Goal: Communication & Community: Answer question/provide support

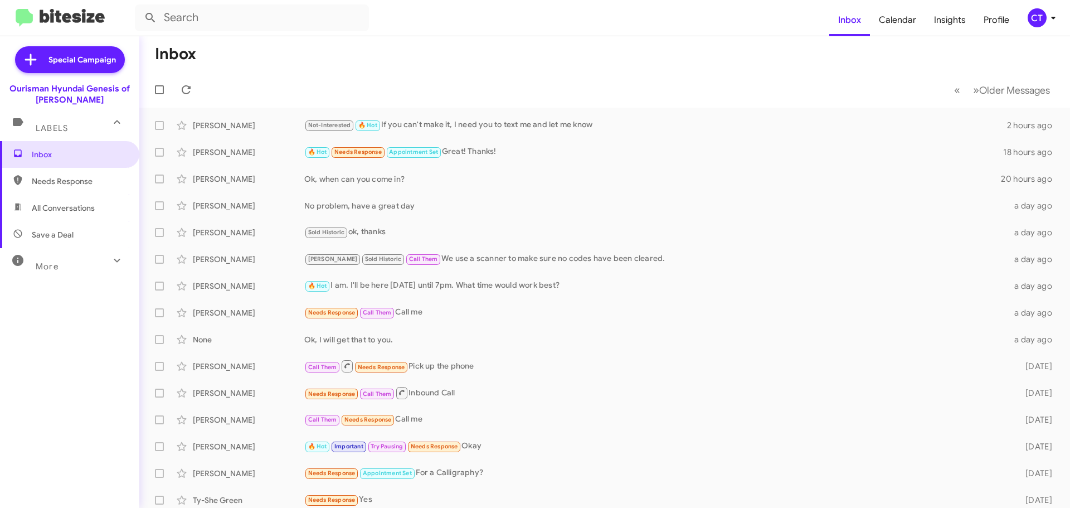
click at [1045, 20] on div "CT" at bounding box center [1037, 17] width 19 height 19
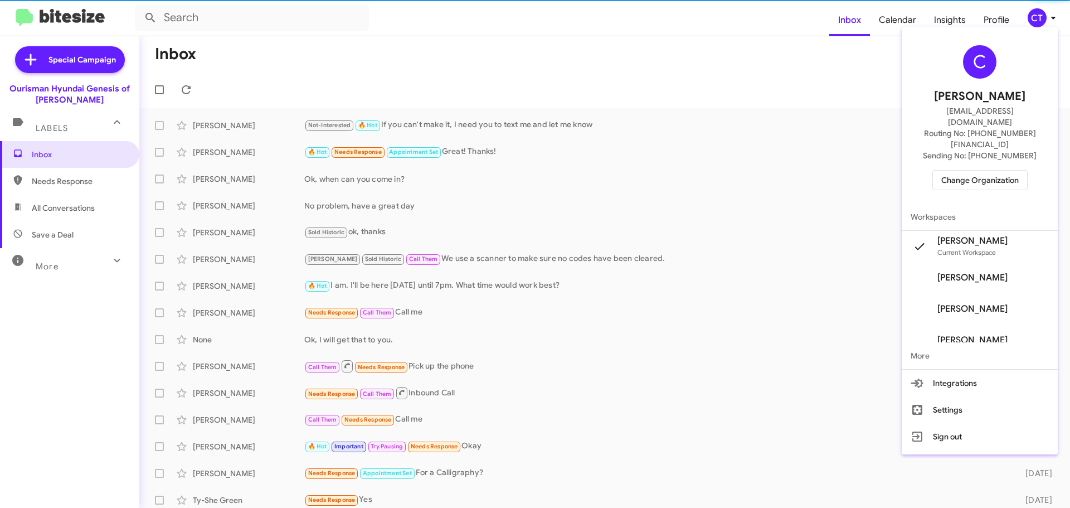
click at [1005, 171] on span "Change Organization" at bounding box center [980, 180] width 77 height 19
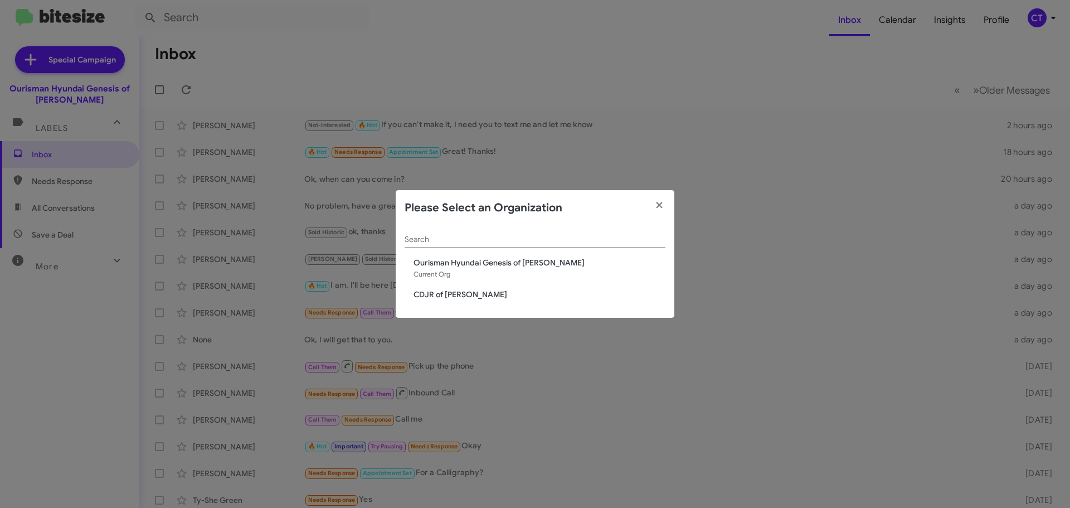
click at [429, 292] on span "CDJR of [PERSON_NAME]" at bounding box center [540, 294] width 252 height 11
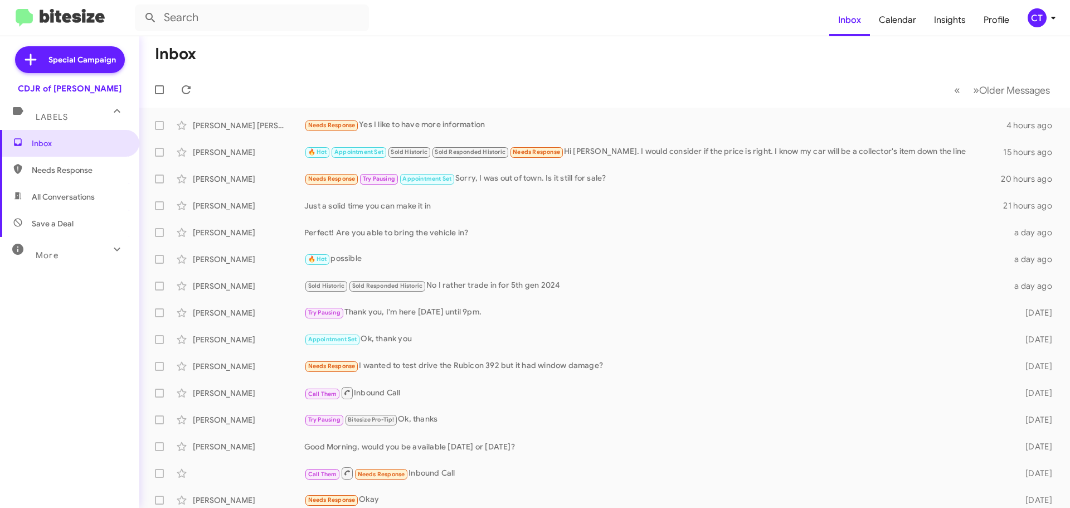
click at [1041, 22] on div "CT" at bounding box center [1037, 17] width 19 height 19
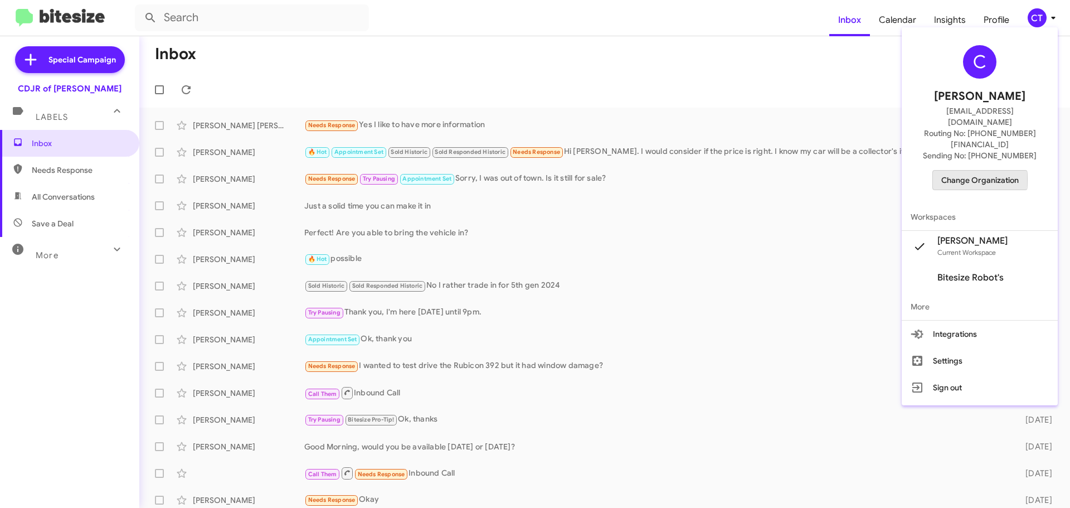
click at [983, 171] on span "Change Organization" at bounding box center [980, 180] width 77 height 19
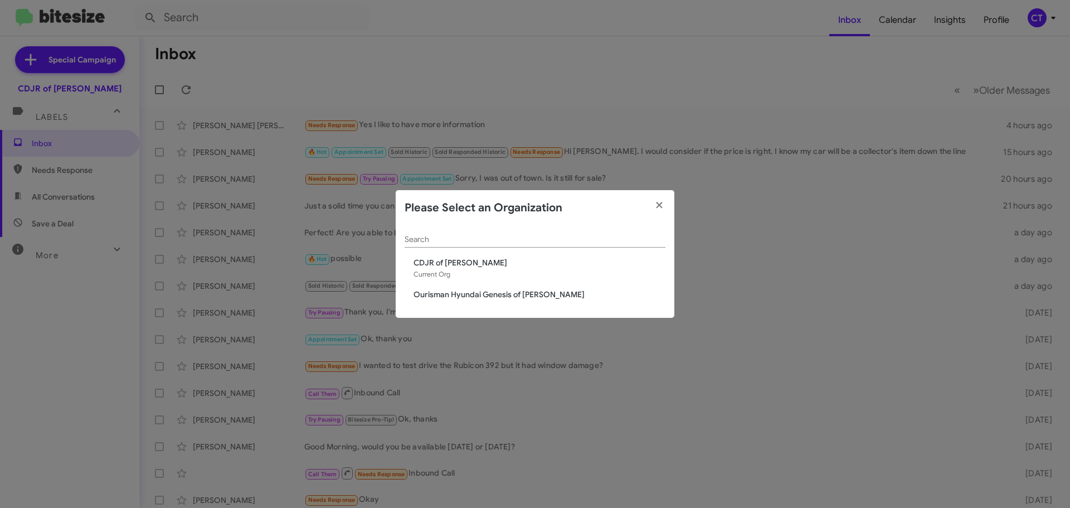
click at [523, 299] on span "Ourisman Hyundai Genesis of [PERSON_NAME]" at bounding box center [540, 294] width 252 height 11
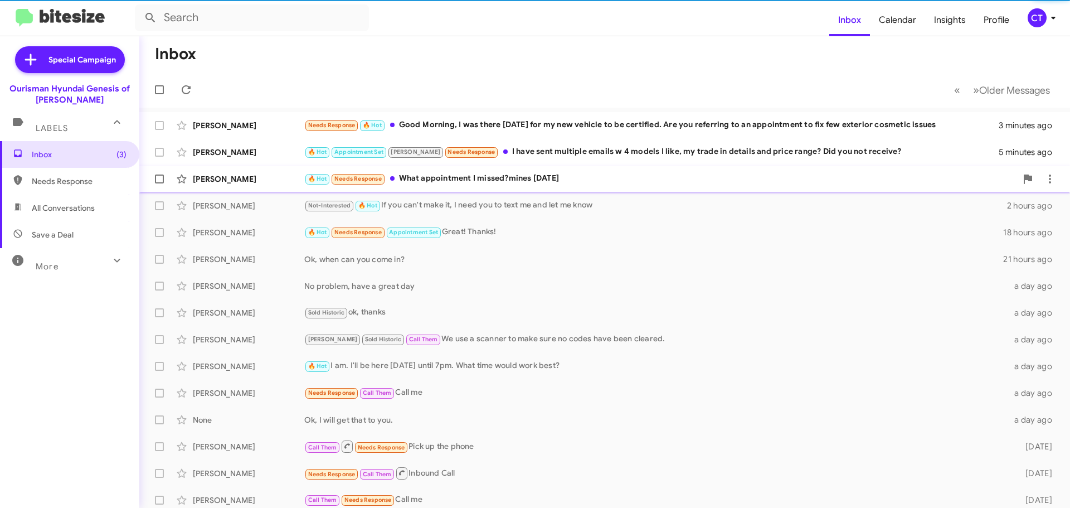
click at [506, 188] on div "Denijah Hastings 🔥 Hot Needs Response What appointment I missed?mines Friday 8 …" at bounding box center [604, 179] width 913 height 22
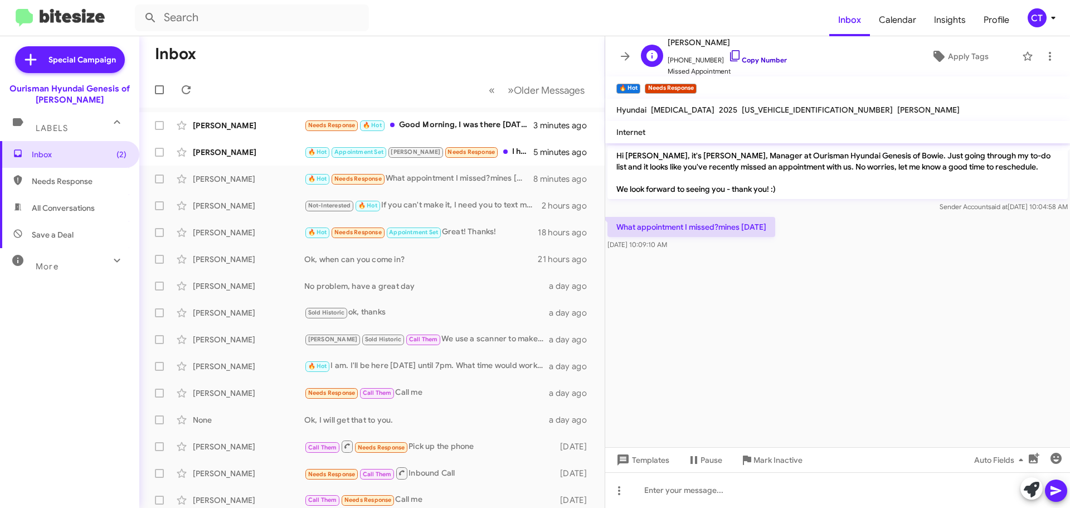
click at [729, 57] on icon at bounding box center [735, 55] width 13 height 13
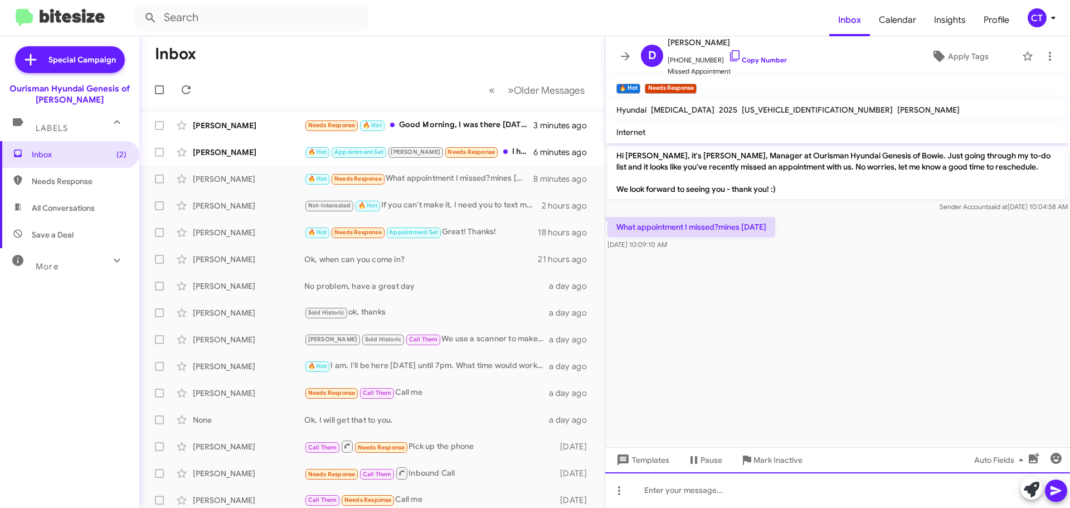
click at [703, 499] on div at bounding box center [837, 490] width 465 height 36
click at [702, 507] on div at bounding box center [837, 490] width 465 height 36
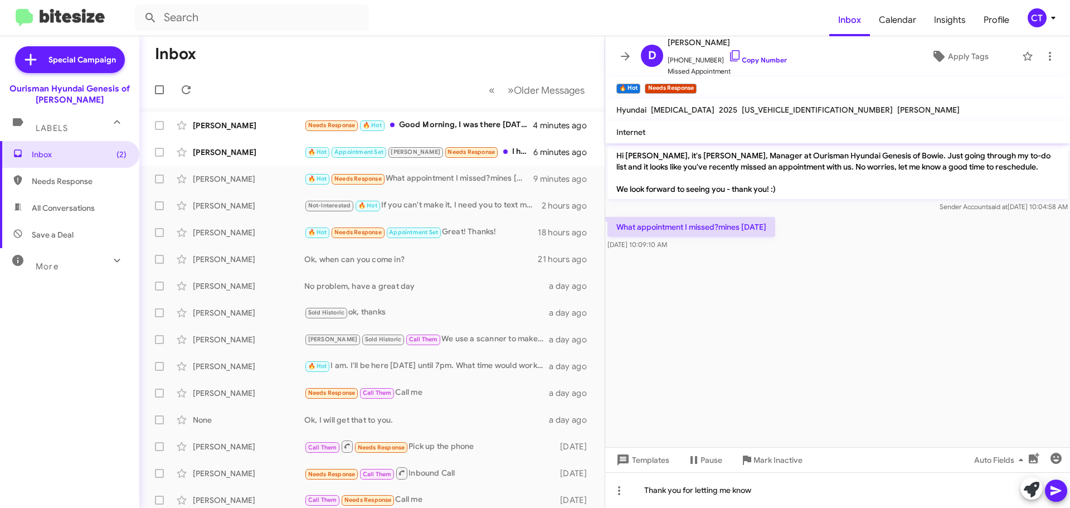
click at [1061, 488] on icon at bounding box center [1056, 490] width 13 height 13
click at [505, 158] on div "🔥 Hot Appointment Set Stephanie Needs Response I have sent multiple emails w 4 …" at bounding box center [427, 152] width 247 height 13
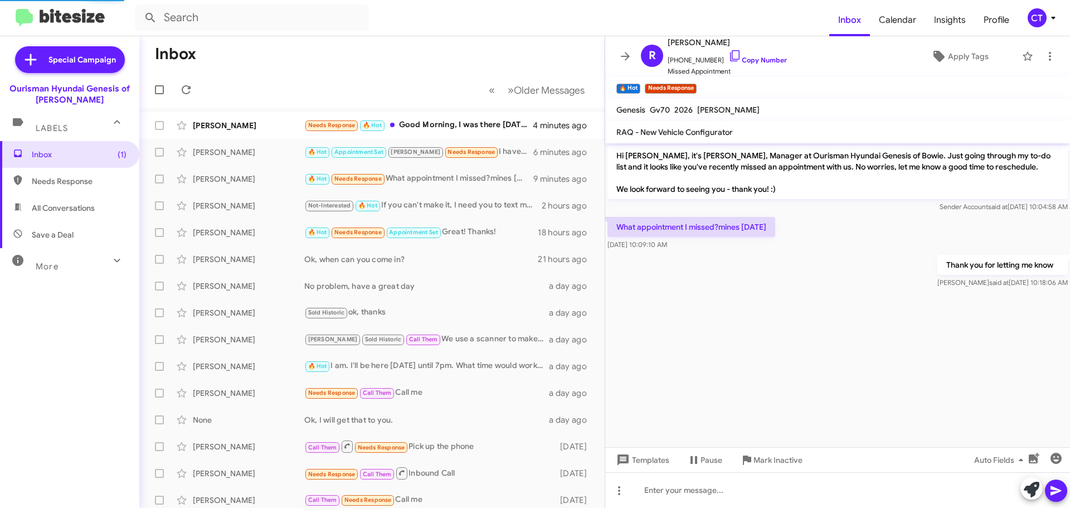
scroll to position [110, 0]
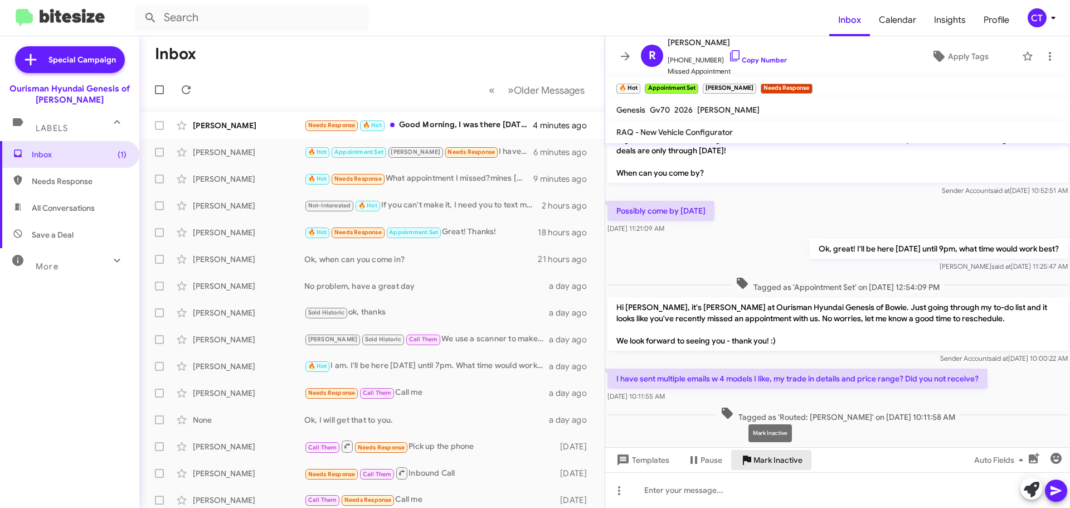
click at [802, 464] on span "Mark Inactive" at bounding box center [778, 460] width 49 height 20
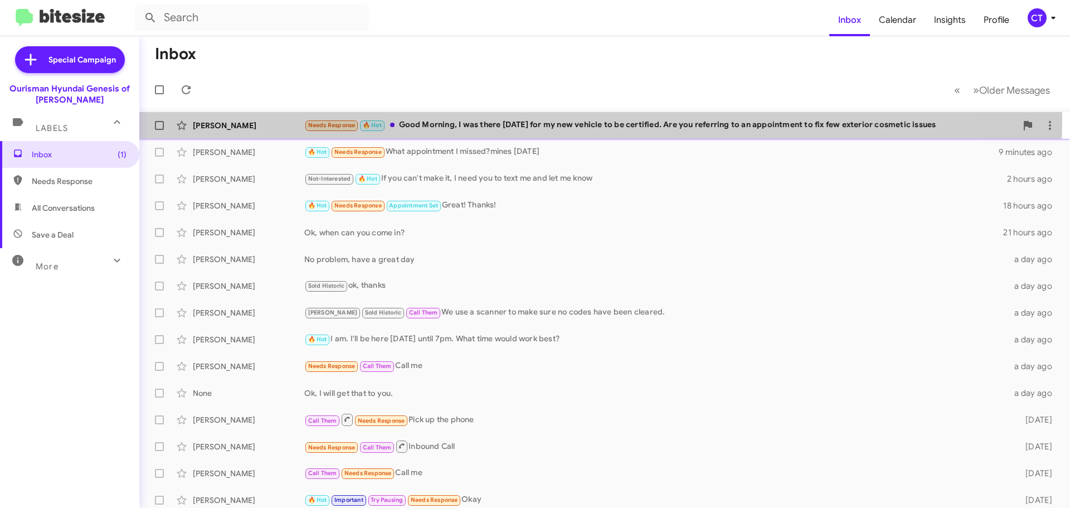
click at [525, 119] on div "Needs Response 🔥 Hot Good Morning, I was there yesterday for my new vehicle to …" at bounding box center [660, 125] width 712 height 13
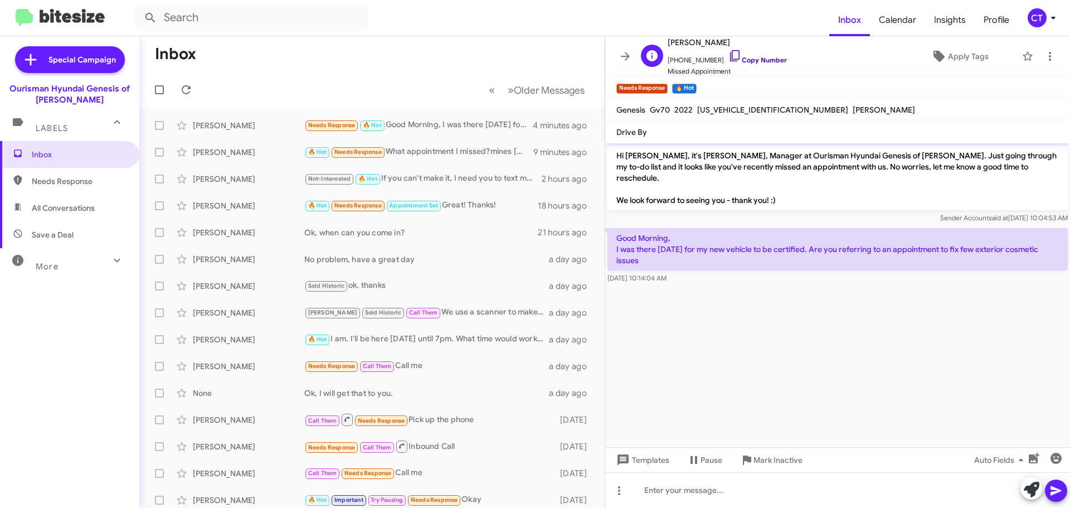
click at [730, 56] on icon at bounding box center [734, 55] width 9 height 11
drag, startPoint x: 689, startPoint y: 18, endPoint x: 683, endPoint y: 20, distance: 5.8
click at [689, 18] on form at bounding box center [482, 17] width 695 height 27
click at [453, 123] on div "🔥 Hot Call Them Needs Response Can you have your manger call me tho because I h…" at bounding box center [427, 125] width 247 height 13
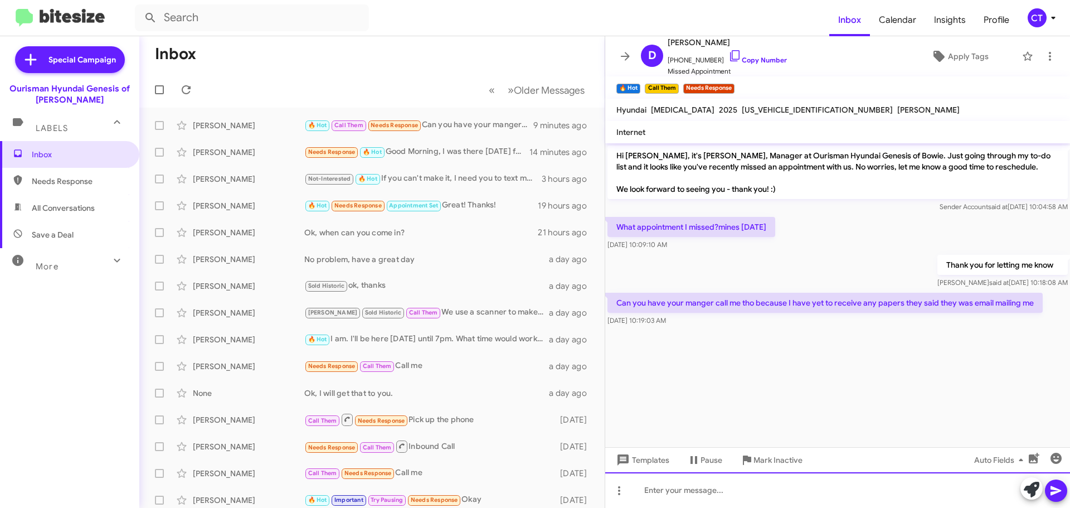
click at [701, 502] on div at bounding box center [837, 490] width 465 height 36
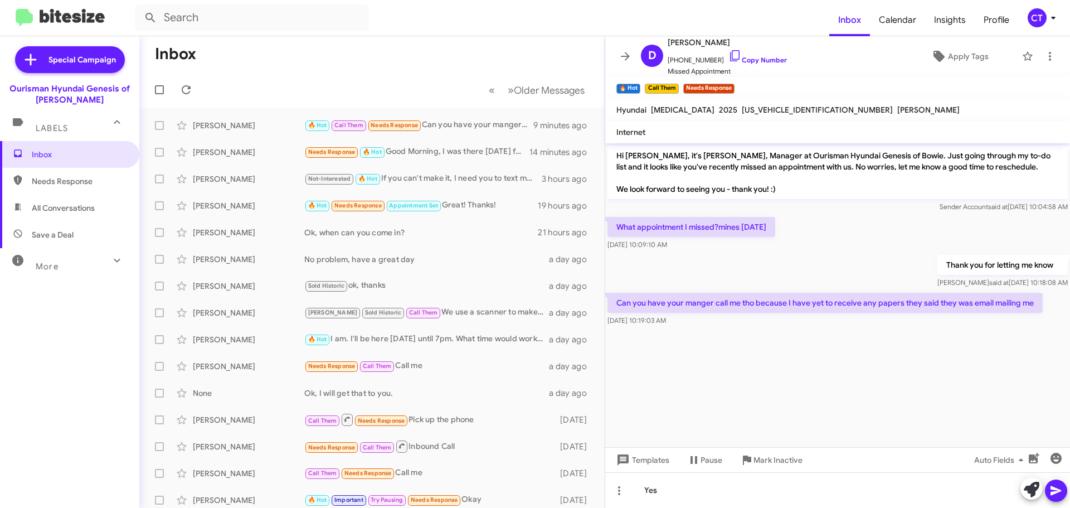
drag, startPoint x: 1049, startPoint y: 488, endPoint x: 1037, endPoint y: 481, distance: 14.1
click at [1048, 487] on button at bounding box center [1056, 490] width 22 height 22
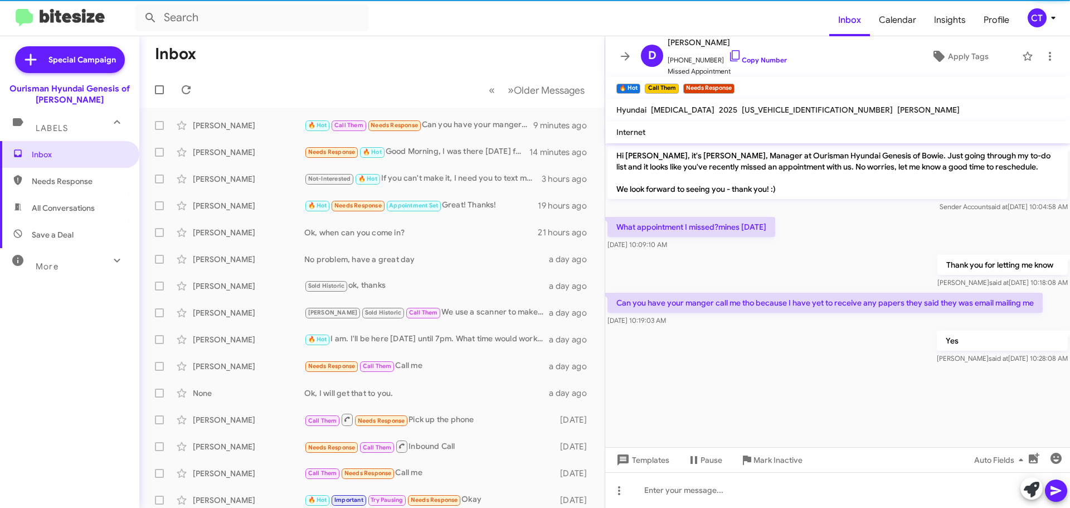
click at [1051, 18] on icon at bounding box center [1053, 17] width 13 height 13
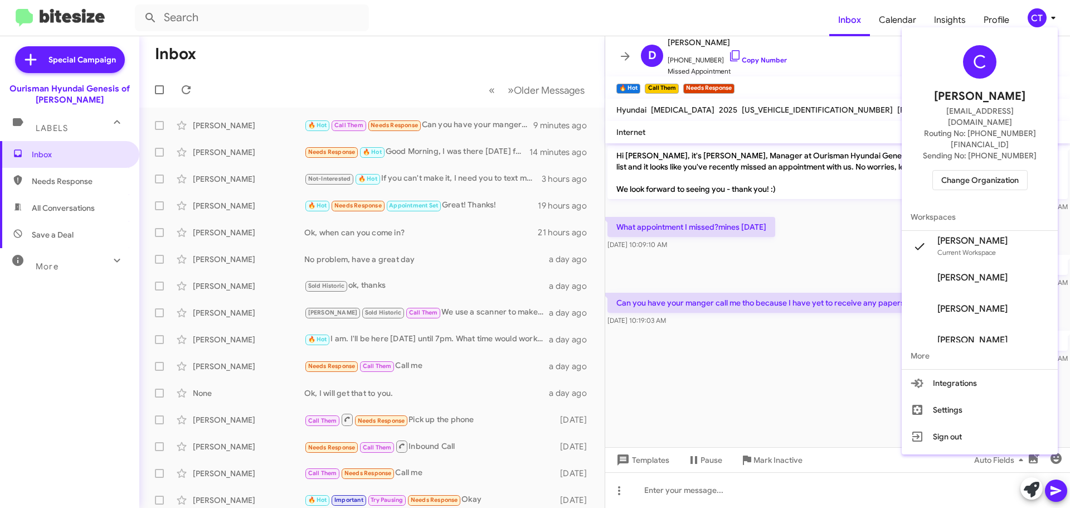
click at [958, 171] on span "Change Organization" at bounding box center [980, 180] width 77 height 19
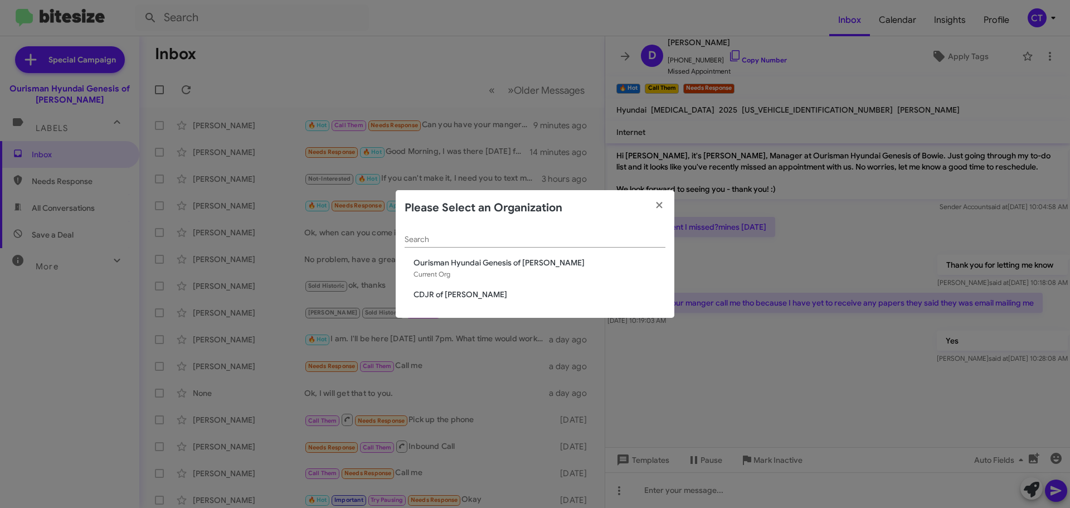
click at [447, 297] on span "CDJR of Bowie" at bounding box center [540, 294] width 252 height 11
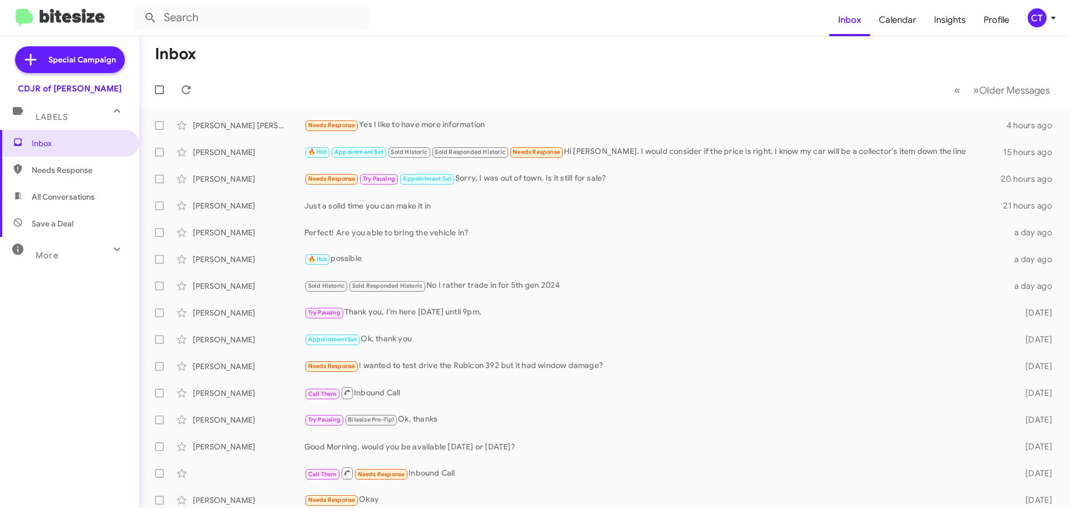
click at [1047, 24] on icon at bounding box center [1053, 17] width 13 height 13
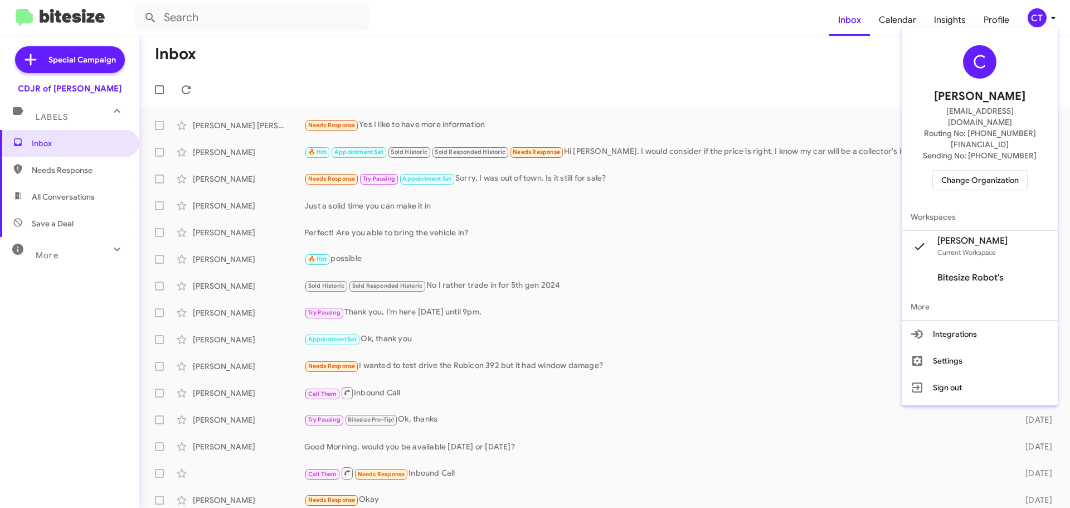
click at [1006, 171] on span "Change Organization" at bounding box center [980, 180] width 77 height 19
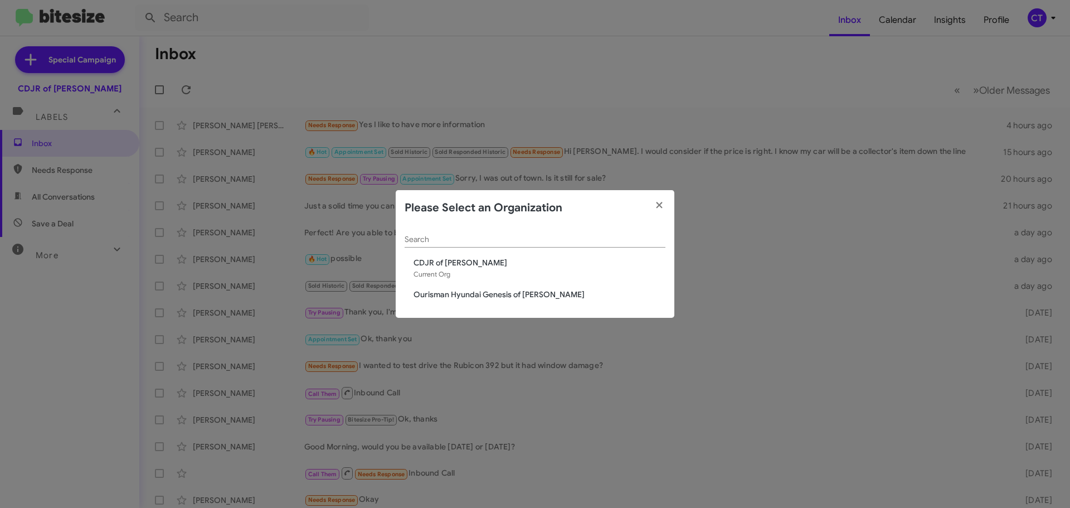
click at [498, 293] on span "Ourisman Hyundai Genesis of [PERSON_NAME]" at bounding box center [540, 294] width 252 height 11
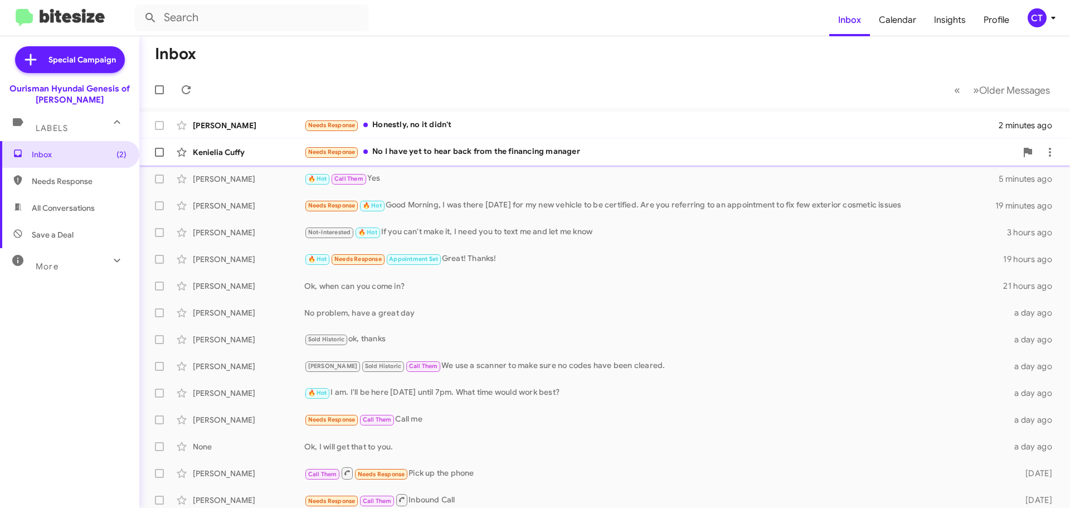
click at [522, 153] on div "Needs Response No I have yet to hear back from the financing manager" at bounding box center [660, 152] width 712 height 13
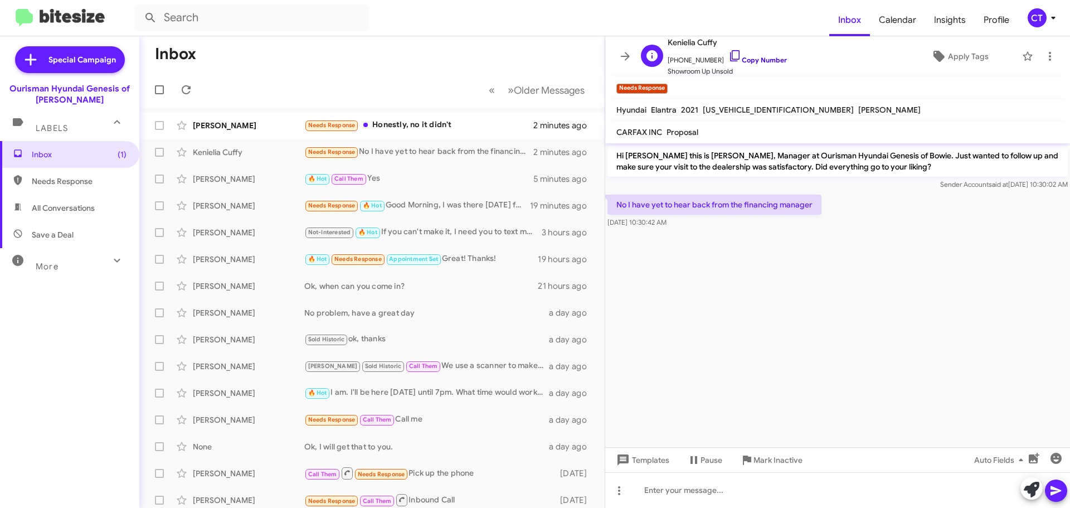
click at [729, 52] on icon at bounding box center [735, 55] width 13 height 13
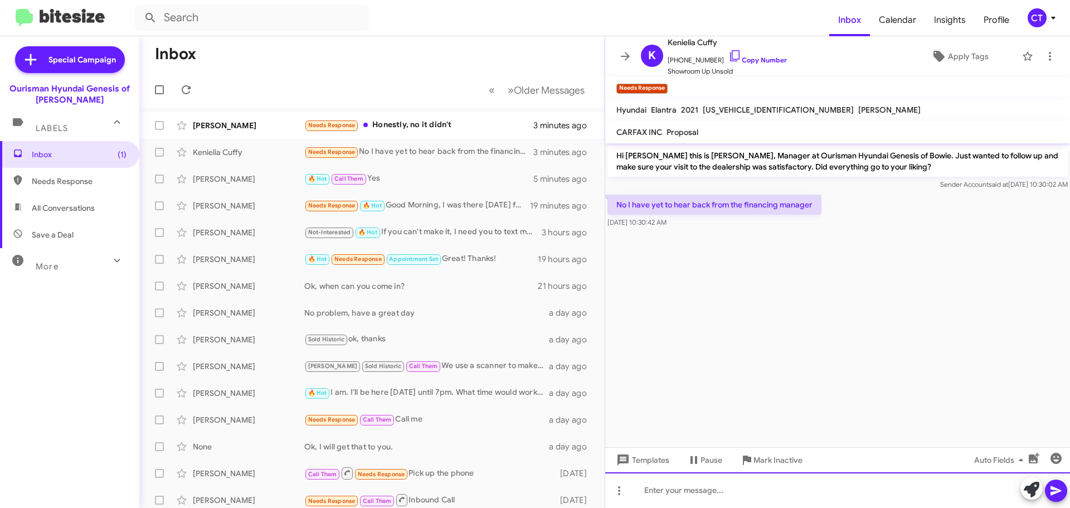
click at [702, 503] on div at bounding box center [837, 490] width 465 height 36
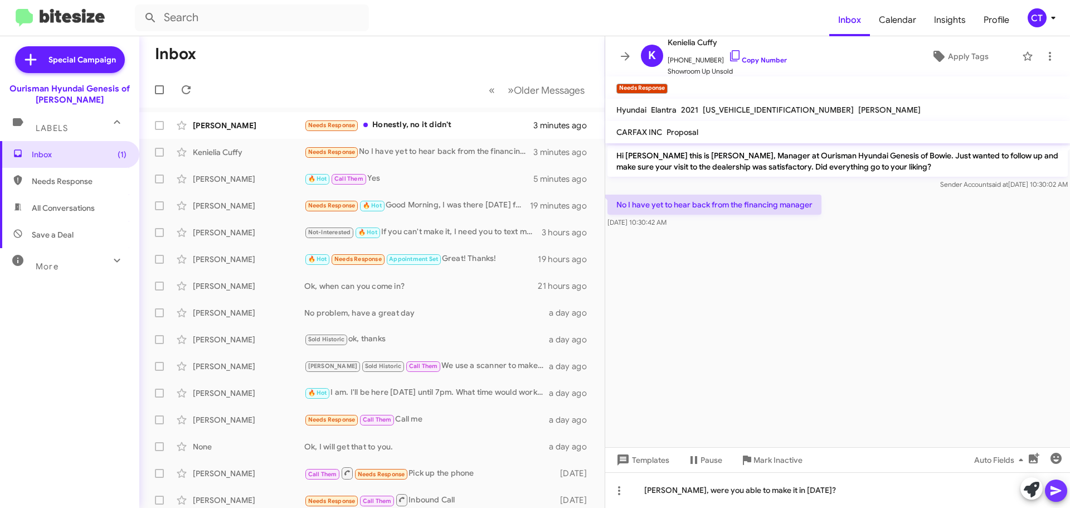
click at [1053, 492] on icon at bounding box center [1056, 490] width 11 height 9
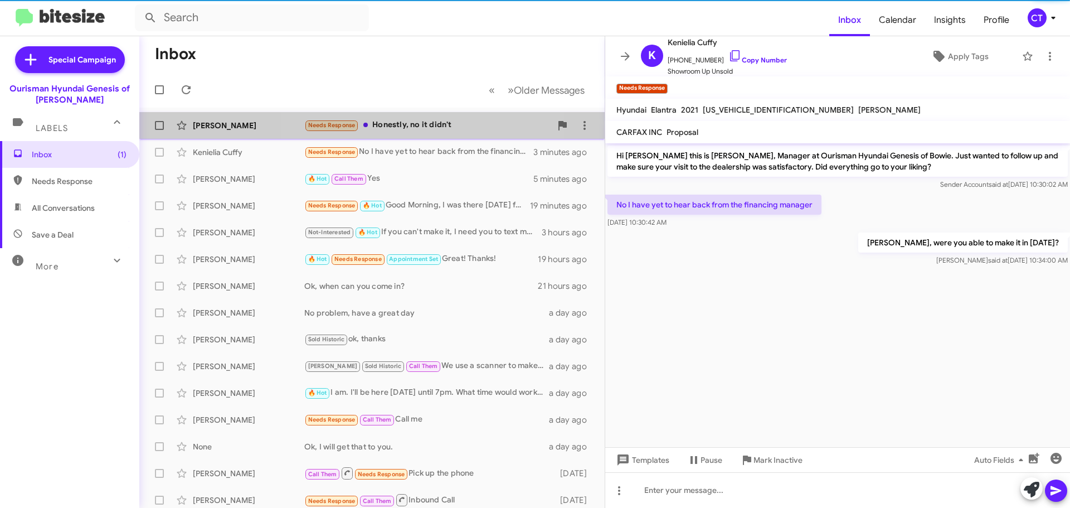
click at [425, 129] on div "Needs Response Honestly, no it didn't" at bounding box center [427, 125] width 247 height 13
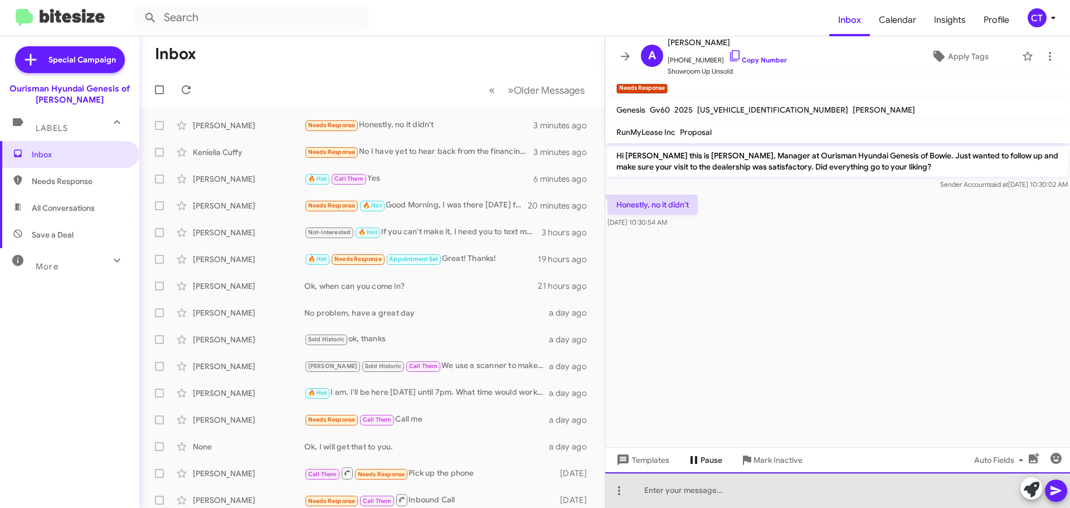
drag, startPoint x: 686, startPoint y: 484, endPoint x: 685, endPoint y: 469, distance: 15.6
click at [686, 483] on div at bounding box center [837, 490] width 465 height 36
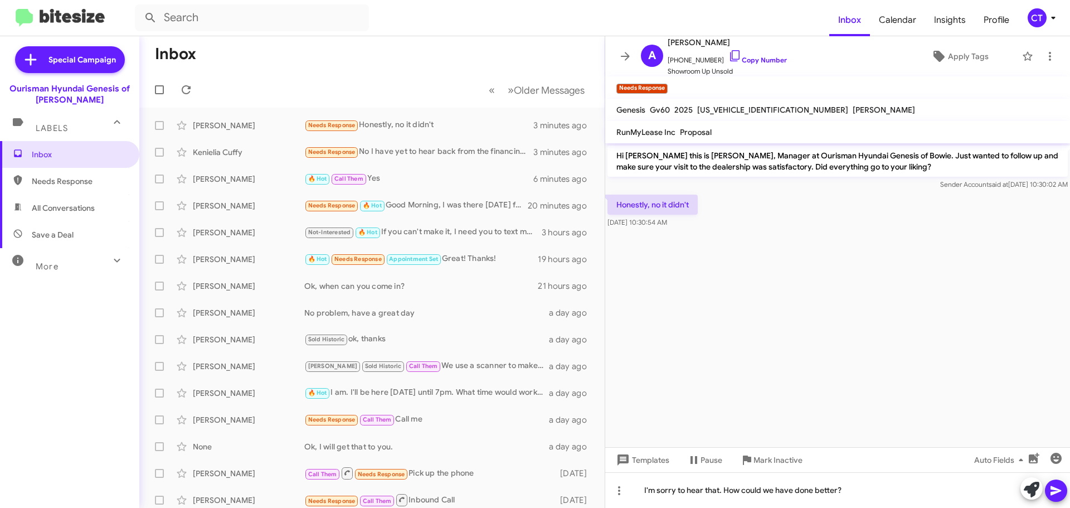
drag, startPoint x: 1059, startPoint y: 483, endPoint x: 1032, endPoint y: 492, distance: 27.7
click at [1058, 482] on span at bounding box center [1056, 490] width 13 height 22
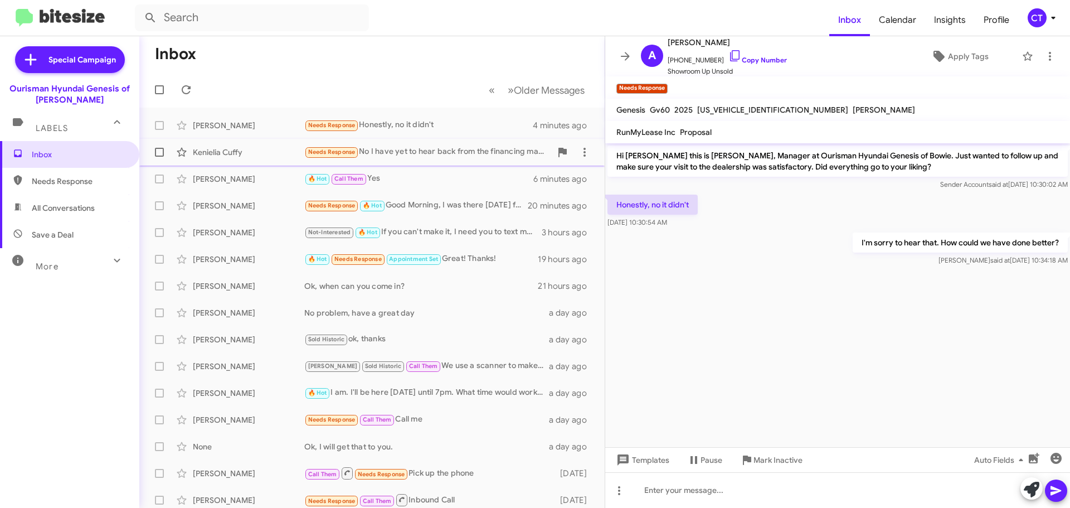
click at [425, 150] on div "Needs Response No I have yet to hear back from the financing manager" at bounding box center [427, 152] width 247 height 13
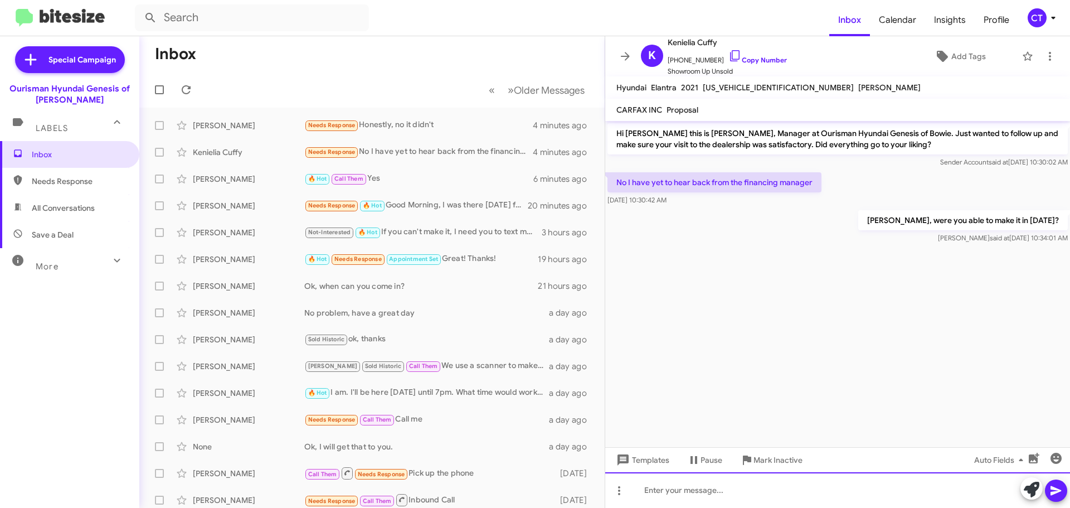
click at [745, 495] on div at bounding box center [837, 490] width 465 height 36
click at [783, 489] on div "Can you be here today around 6pm?" at bounding box center [837, 490] width 465 height 36
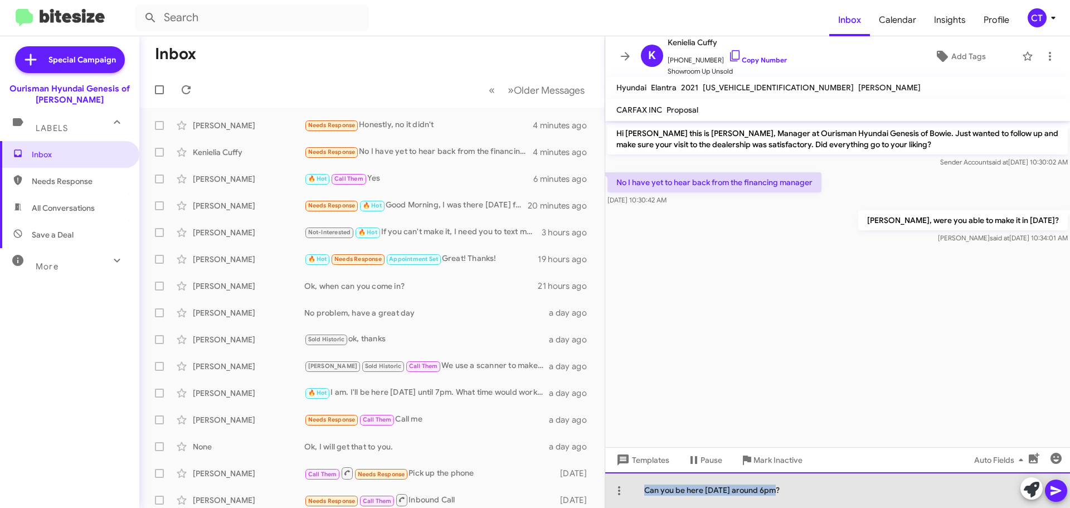
drag, startPoint x: 785, startPoint y: 493, endPoint x: 643, endPoint y: 491, distance: 142.2
click at [643, 491] on div "Can you be here today around 6pm?" at bounding box center [837, 490] width 465 height 36
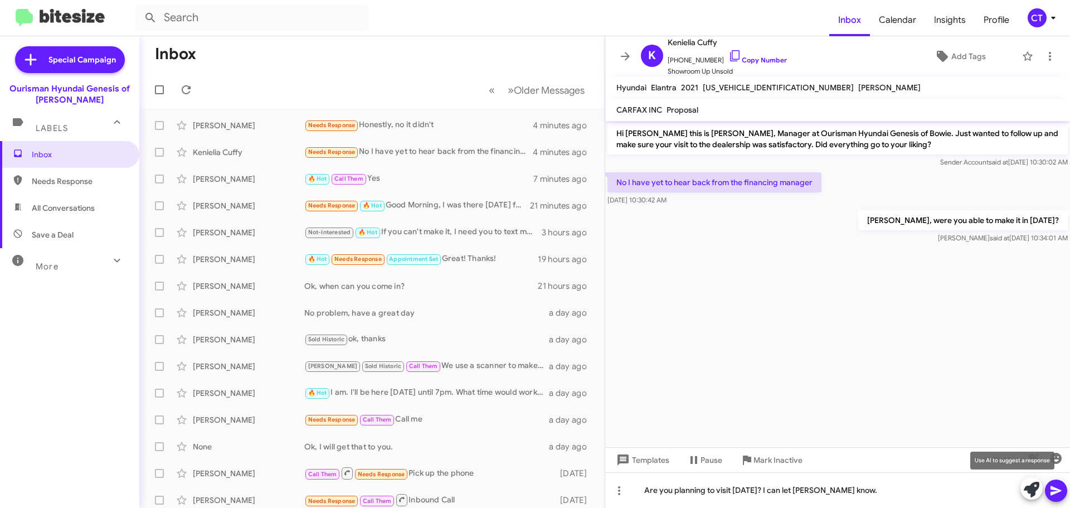
click at [1051, 489] on icon at bounding box center [1056, 490] width 11 height 9
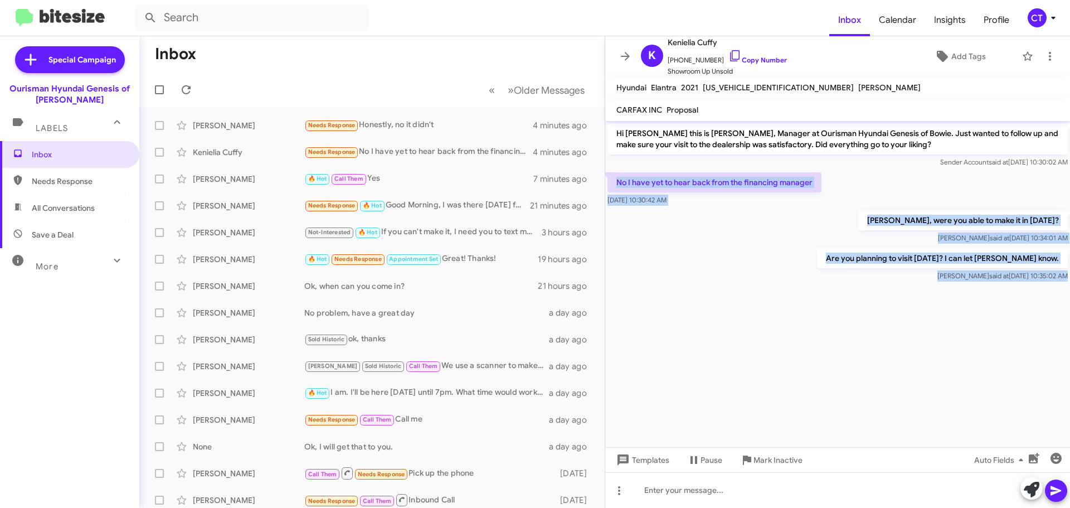
drag, startPoint x: 613, startPoint y: 181, endPoint x: 1042, endPoint y: 294, distance: 443.4
click at [1042, 294] on cdk-virtual-scroll-viewport "Hi Kenielia this is Ciara Taylor, Manager at Ourisman Hyundai Genesis of Bowie.…" at bounding box center [837, 284] width 465 height 326
copy div "No I have yet to hear back from the financing manager Sep 3, 2025, 10:30:42 AM …"
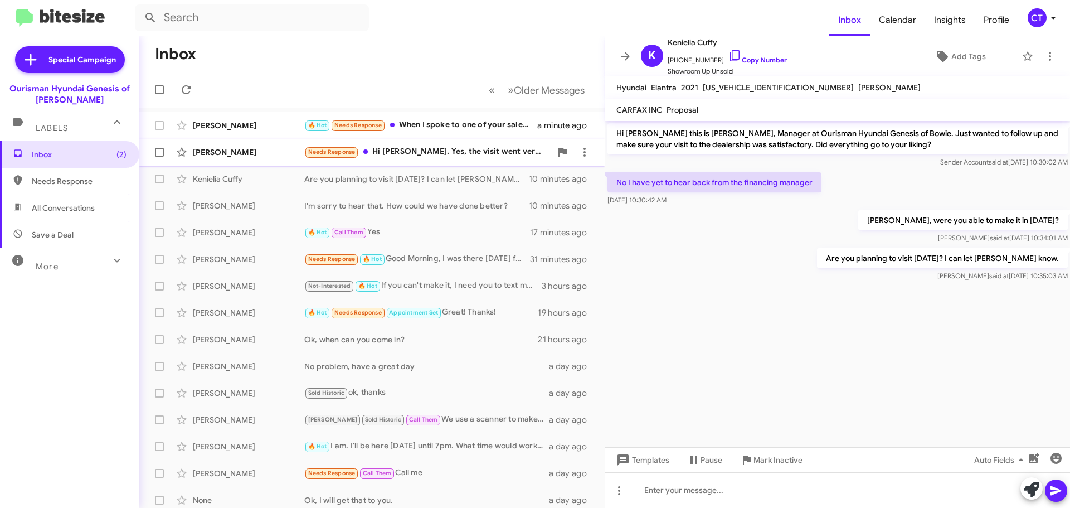
click at [472, 161] on div "[PERSON_NAME] Needs Response Hi [PERSON_NAME]. Yes, the visit went very well. I…" at bounding box center [372, 152] width 448 height 22
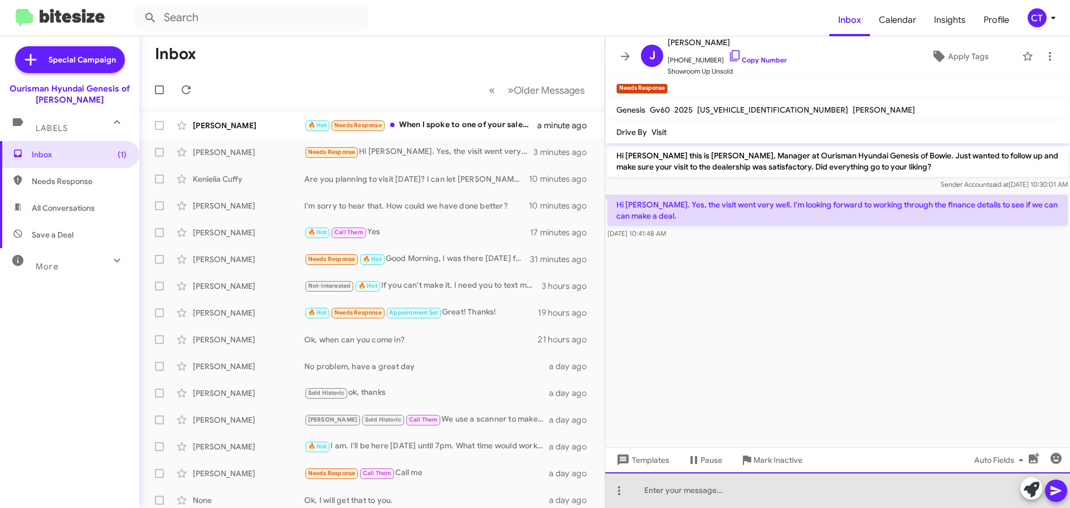
click at [809, 483] on div at bounding box center [837, 490] width 465 height 36
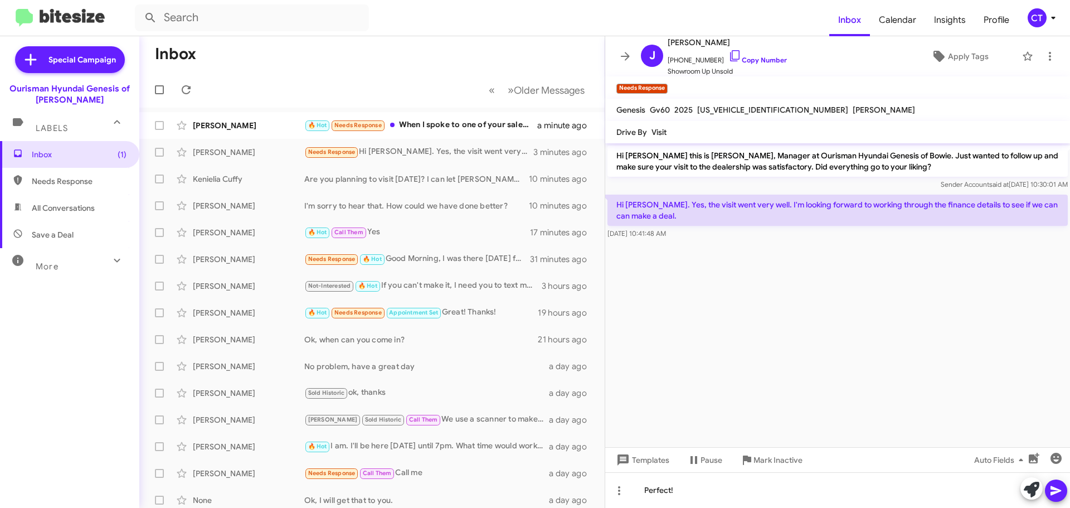
click at [1061, 496] on button at bounding box center [1056, 490] width 22 height 22
click at [729, 56] on icon at bounding box center [735, 55] width 13 height 13
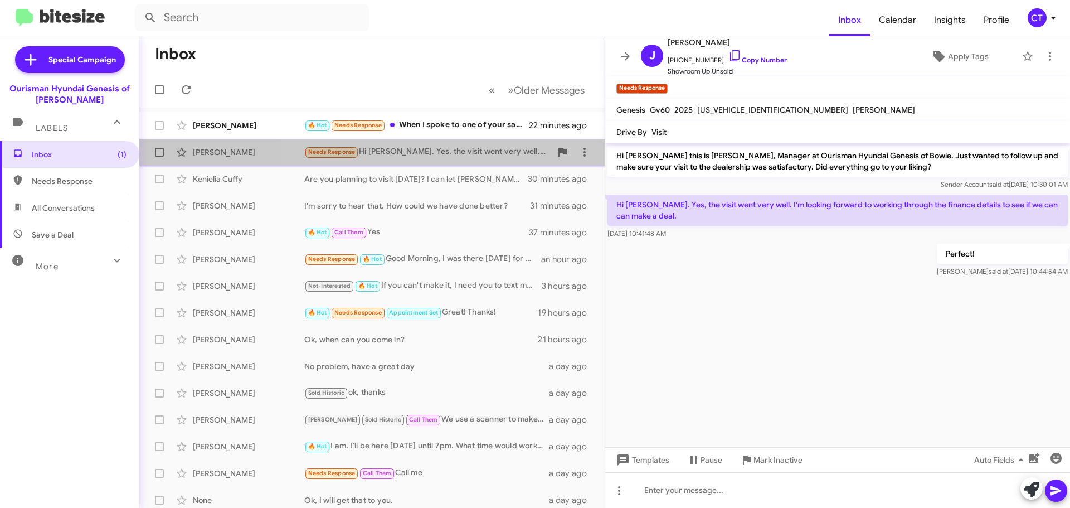
click at [452, 140] on span "John Herzig Needs Response Hi Ciara. Yes, the visit went very well. I'm looking…" at bounding box center [371, 152] width 465 height 27
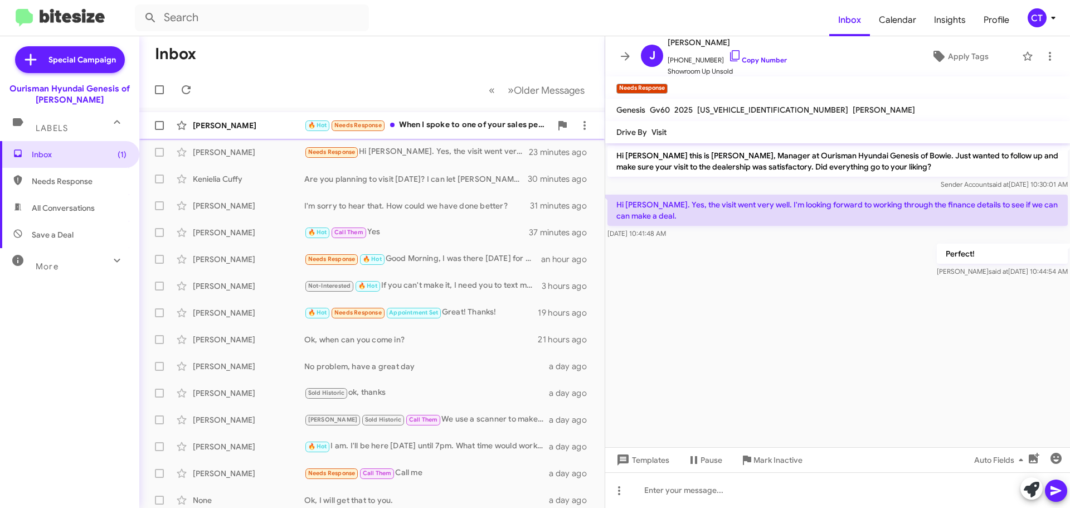
click at [449, 133] on div "William Davis 🔥 Hot Needs Response When I spoke to one of your sales people he …" at bounding box center [372, 125] width 448 height 22
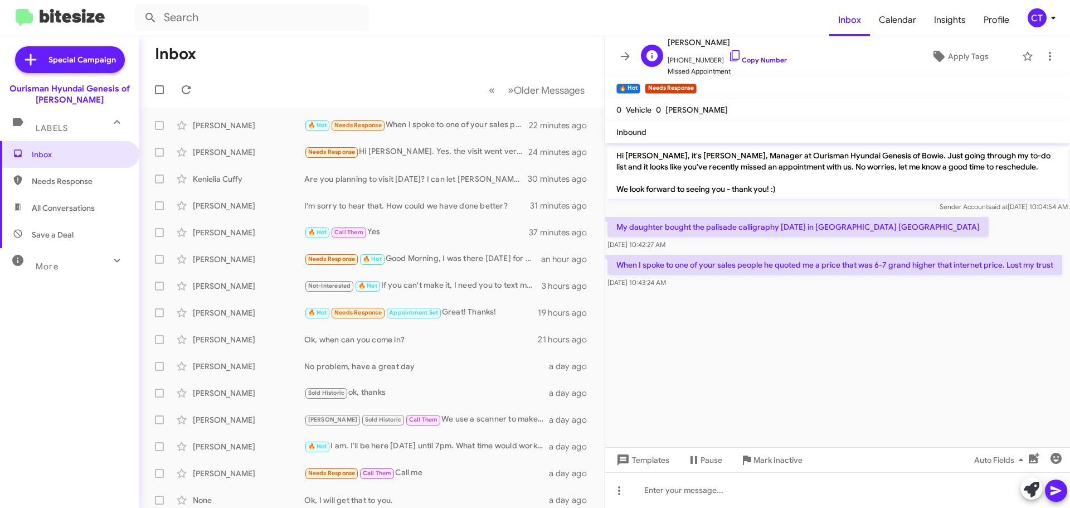
drag, startPoint x: 724, startPoint y: 53, endPoint x: 713, endPoint y: 57, distance: 12.0
click at [729, 53] on icon at bounding box center [735, 55] width 13 height 13
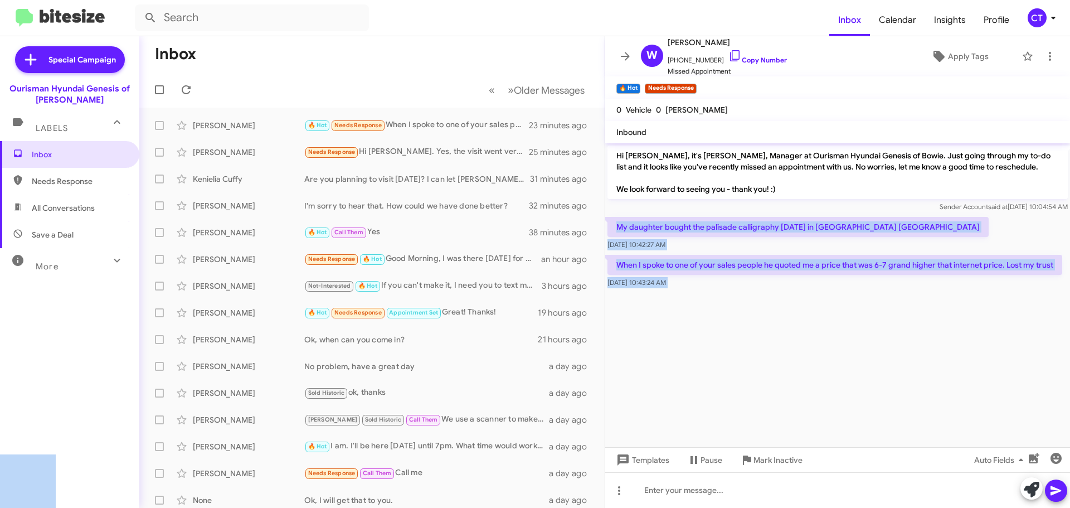
copy body "My daughter bought the palisade calligraphy Monday in Springfield VA Sep 3, 202…"
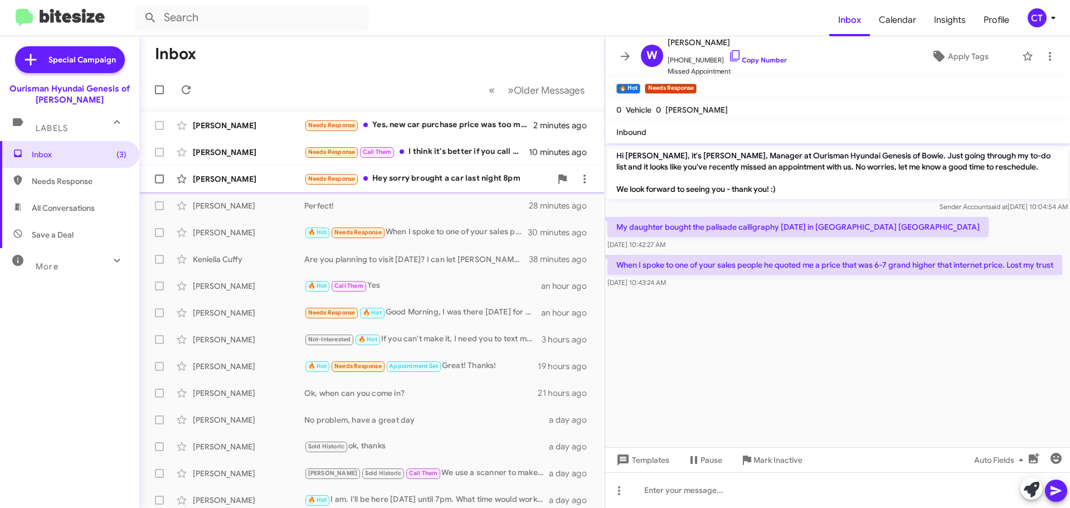
click at [433, 177] on div "Needs Response Hey sorry brought a car last night 8pm" at bounding box center [427, 178] width 247 height 13
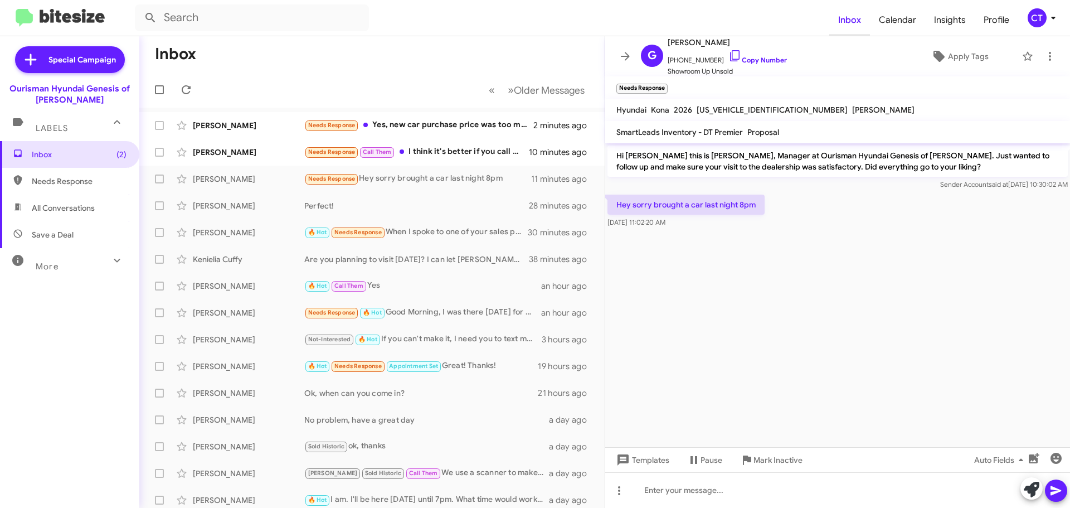
drag, startPoint x: 723, startPoint y: 54, endPoint x: 841, endPoint y: 18, distance: 122.9
click at [729, 53] on icon at bounding box center [735, 55] width 13 height 13
drag, startPoint x: 612, startPoint y: 200, endPoint x: 736, endPoint y: 249, distance: 133.4
click at [736, 249] on cdk-virtual-scroll-viewport "Hi Gervase this is Ciara Taylor, Manager at Ourisman Hyundai Genesis of Bowie. …" at bounding box center [837, 295] width 465 height 304
copy div "Hey sorry brought a car last night 8pm Sep 3, 2025, 11:02:20 AM"
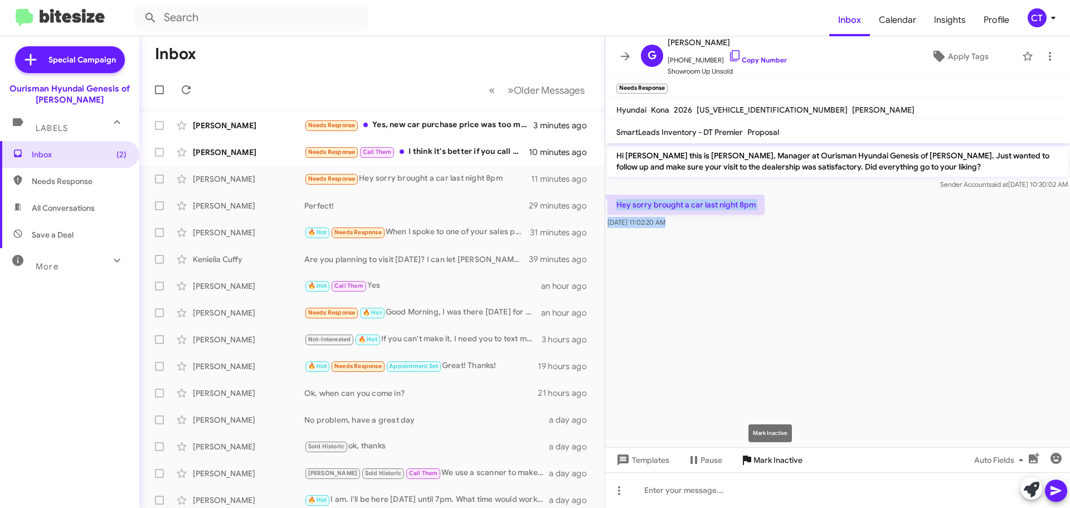
click at [787, 463] on span "Mark Inactive" at bounding box center [778, 460] width 49 height 20
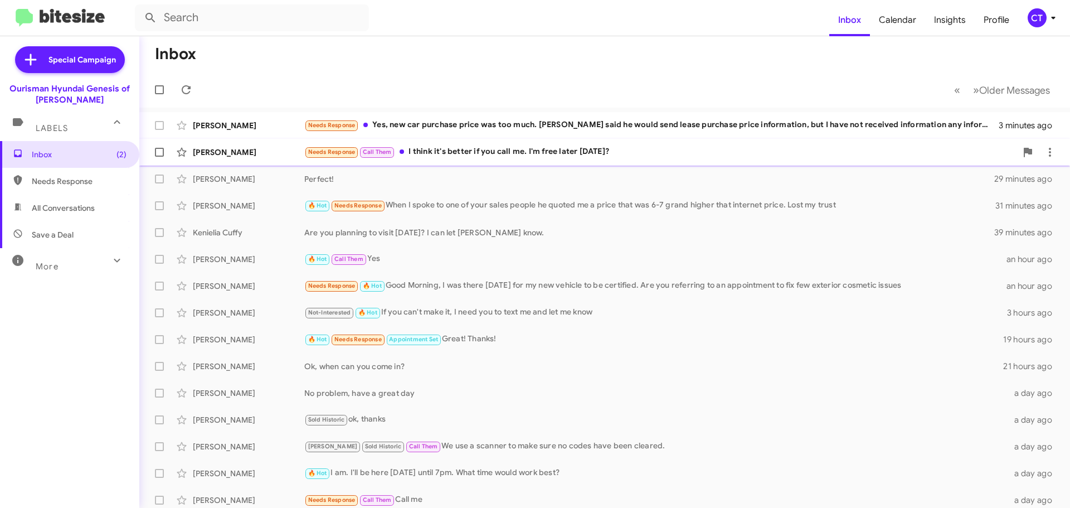
click at [439, 147] on div "Needs Response Call Them I think it's better if you call me. I'm free later tod…" at bounding box center [660, 152] width 712 height 13
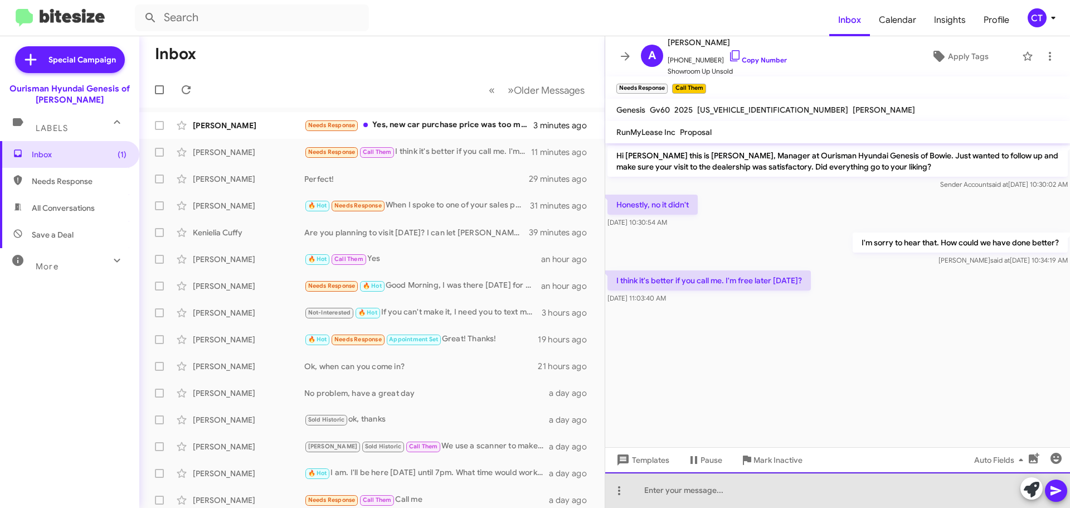
click at [660, 492] on div at bounding box center [837, 490] width 465 height 36
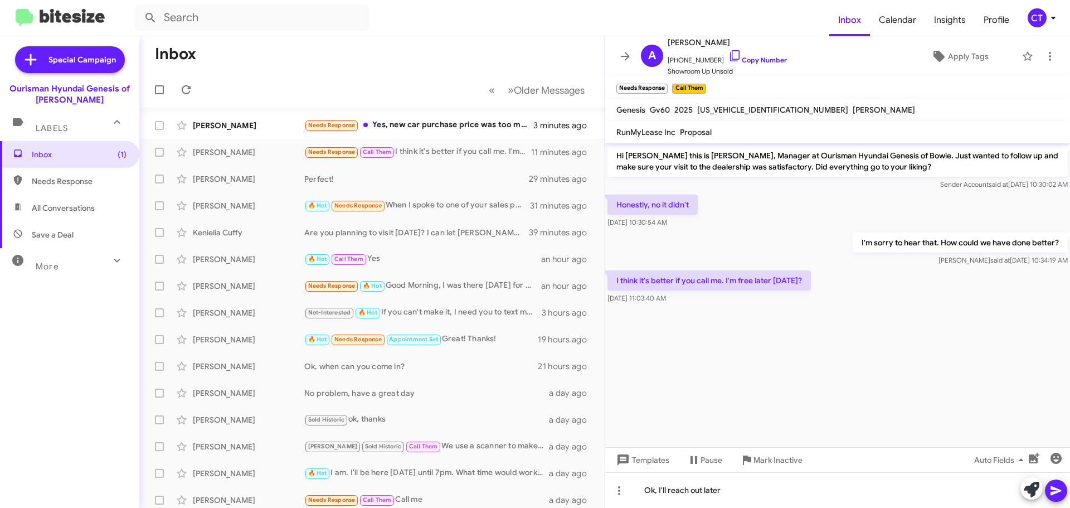
click at [1056, 499] on span at bounding box center [1056, 490] width 13 height 22
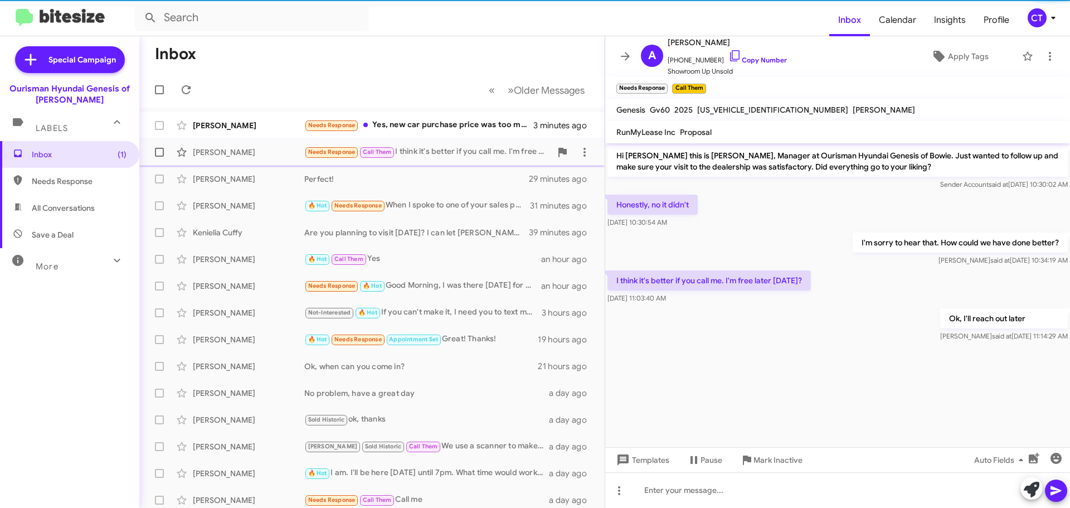
click at [467, 141] on div "Amanda Beaver Needs Response Call Them I think it's better if you call me. I'm …" at bounding box center [372, 152] width 448 height 22
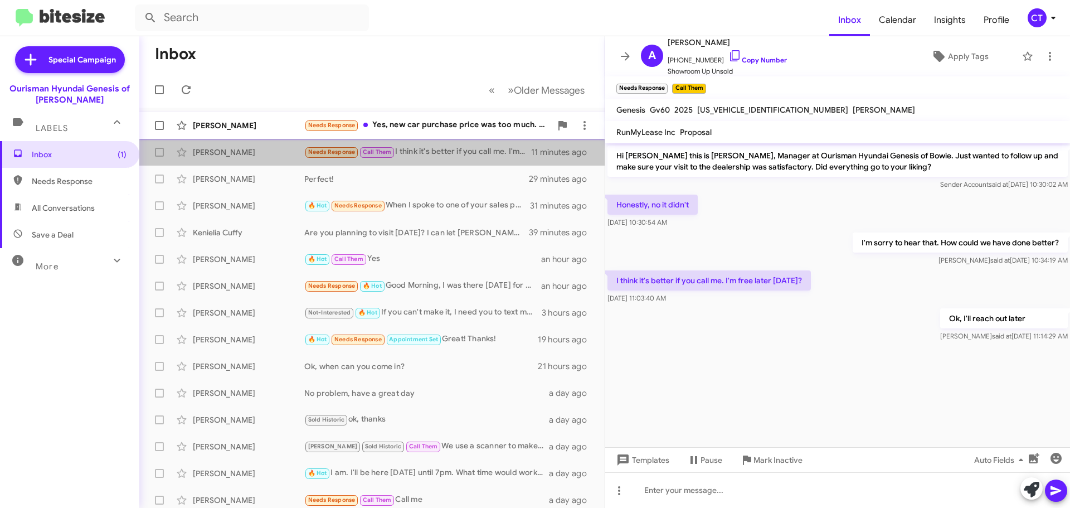
click at [463, 127] on div "Needs Response Yes, new car purchase price was too much. Dave said he would sen…" at bounding box center [427, 125] width 247 height 13
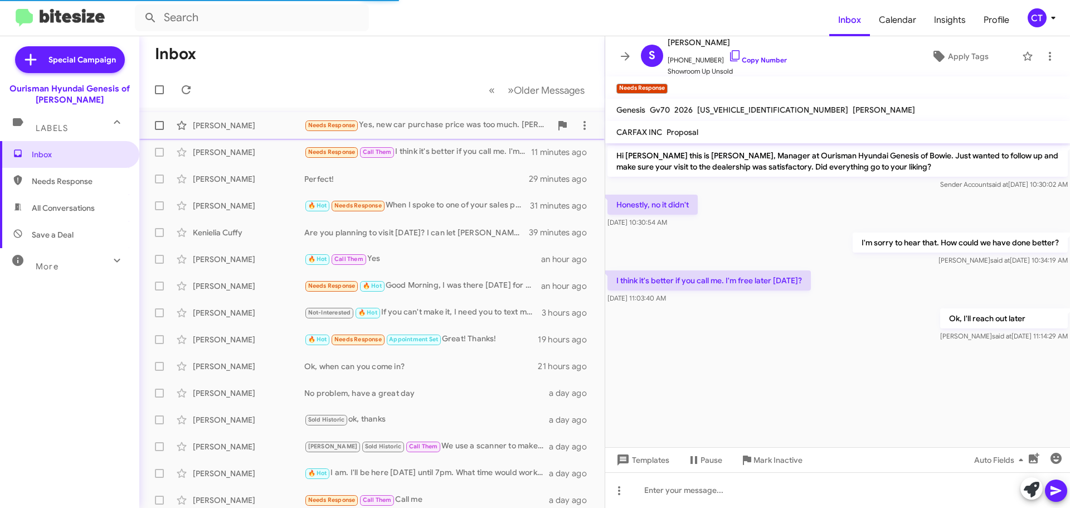
scroll to position [81, 0]
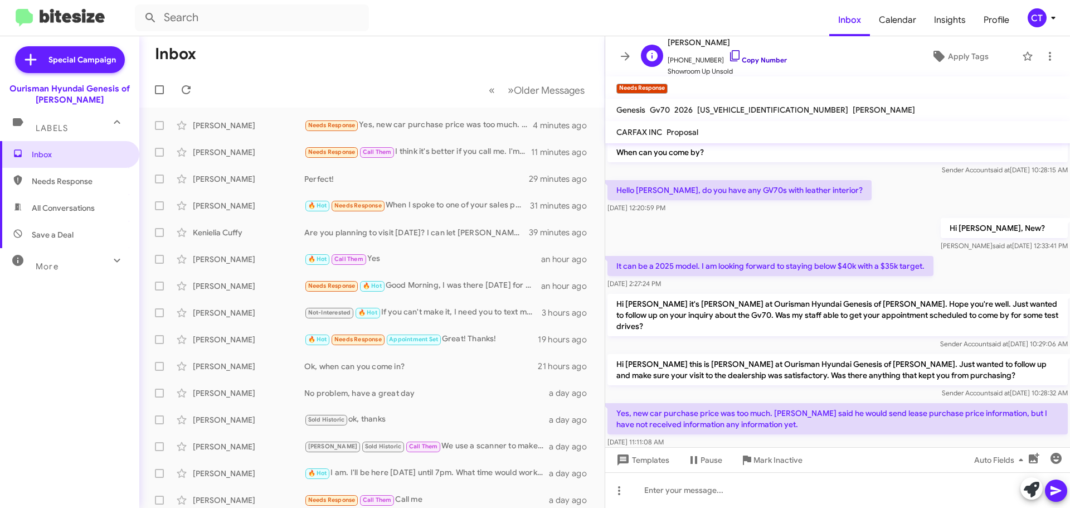
click at [730, 51] on icon at bounding box center [734, 55] width 9 height 11
drag, startPoint x: 615, startPoint y: 388, endPoint x: 724, endPoint y: 420, distance: 113.3
click at [724, 420] on div "Yes, new car purchase price was too much. Dave said he would send lease purchas…" at bounding box center [838, 425] width 460 height 45
copy div "Yes, new car purchase price was too much. Dave said he would send lease purchas…"
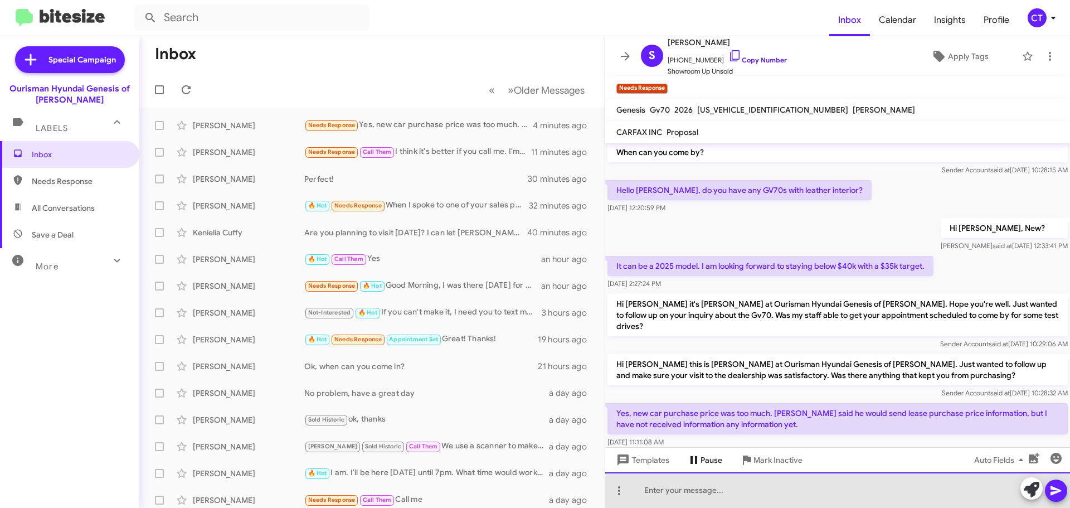
drag, startPoint x: 716, startPoint y: 496, endPoint x: 723, endPoint y: 467, distance: 29.3
click at [716, 494] on div at bounding box center [837, 490] width 465 height 36
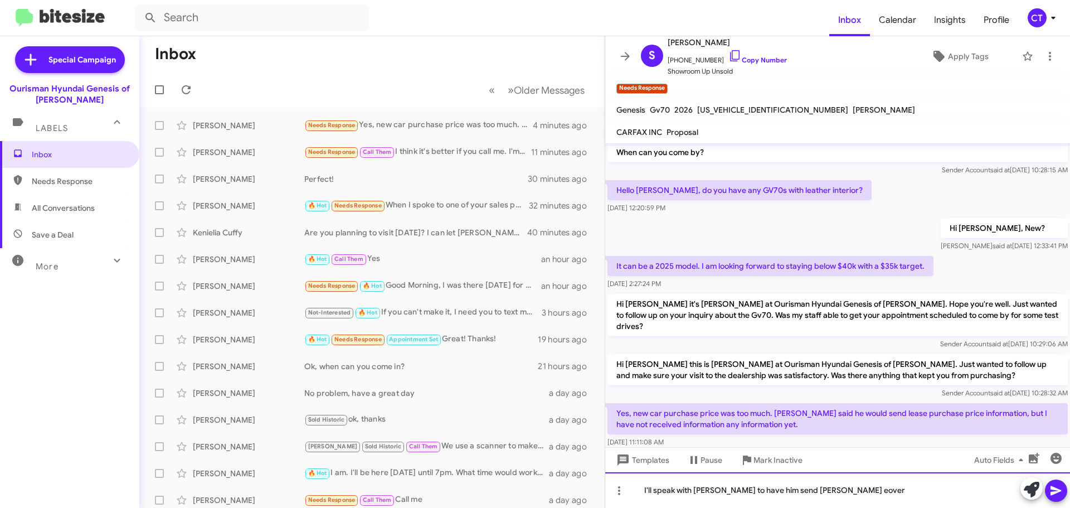
click at [797, 491] on div "I'll speak with David to have him send thos eover" at bounding box center [837, 490] width 465 height 36
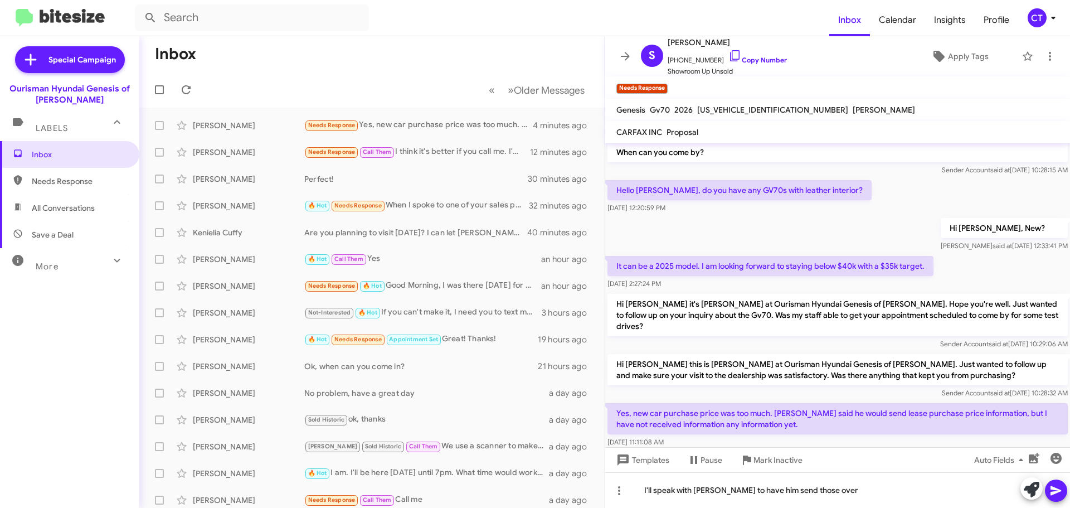
click at [1061, 493] on icon at bounding box center [1056, 490] width 13 height 13
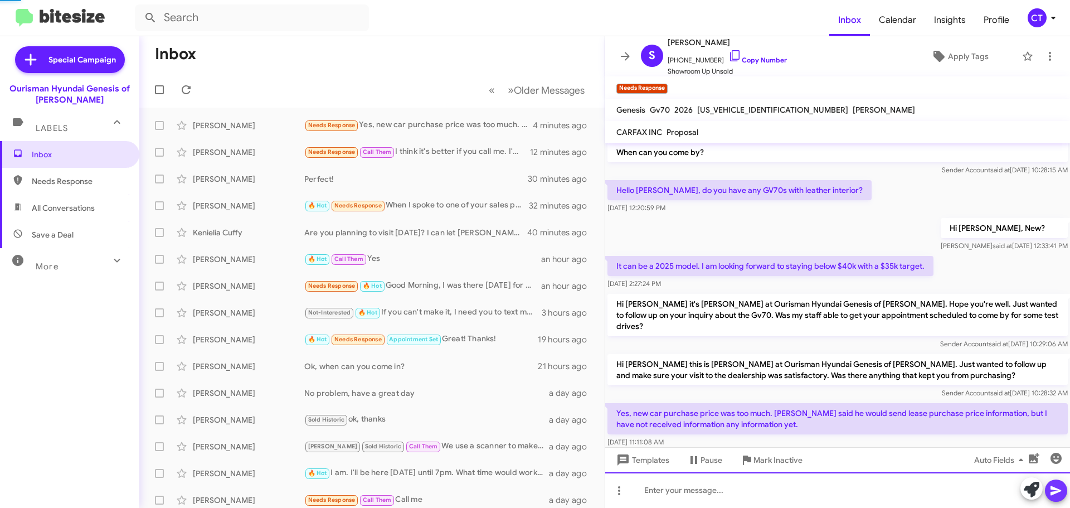
scroll to position [0, 0]
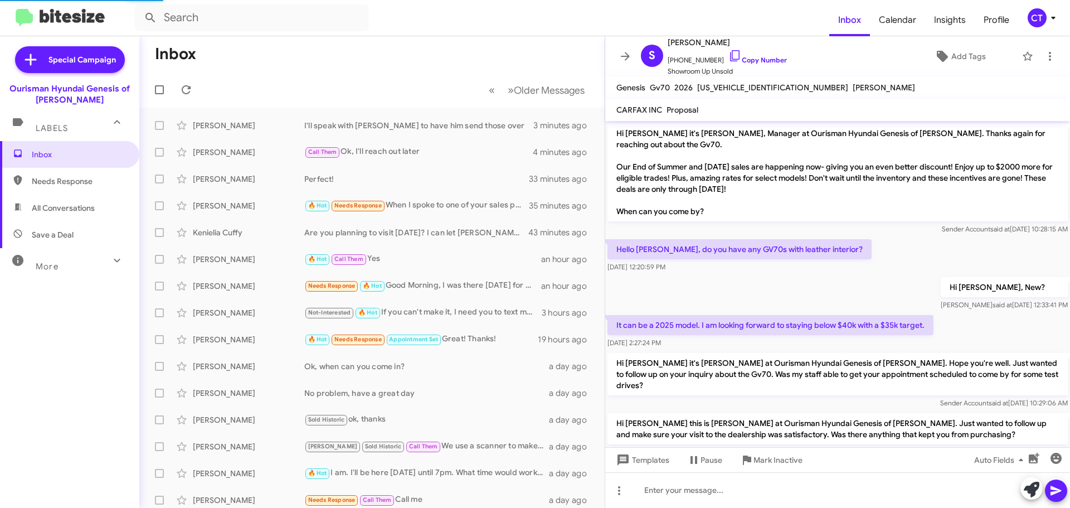
scroll to position [100, 0]
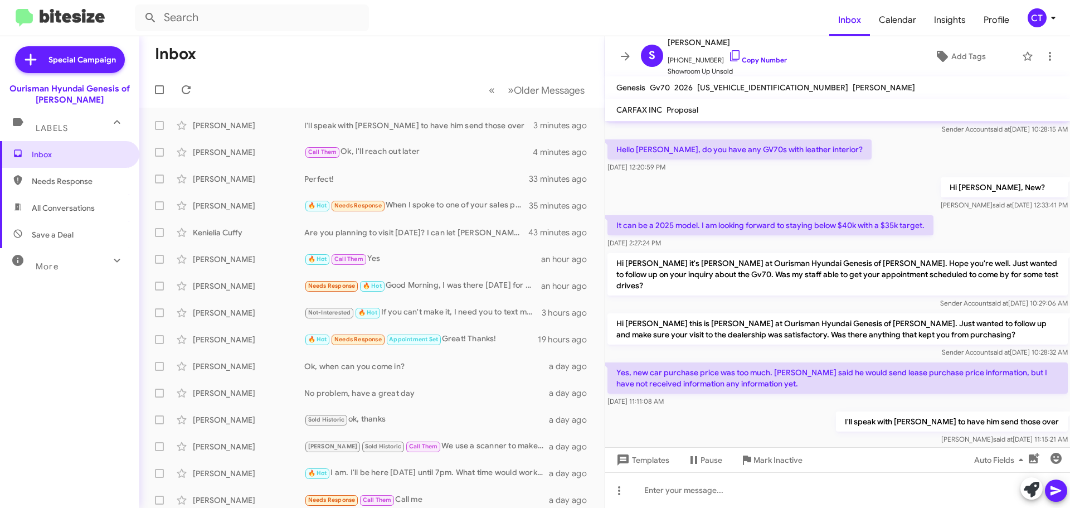
click at [1046, 18] on div "CT" at bounding box center [1037, 17] width 19 height 19
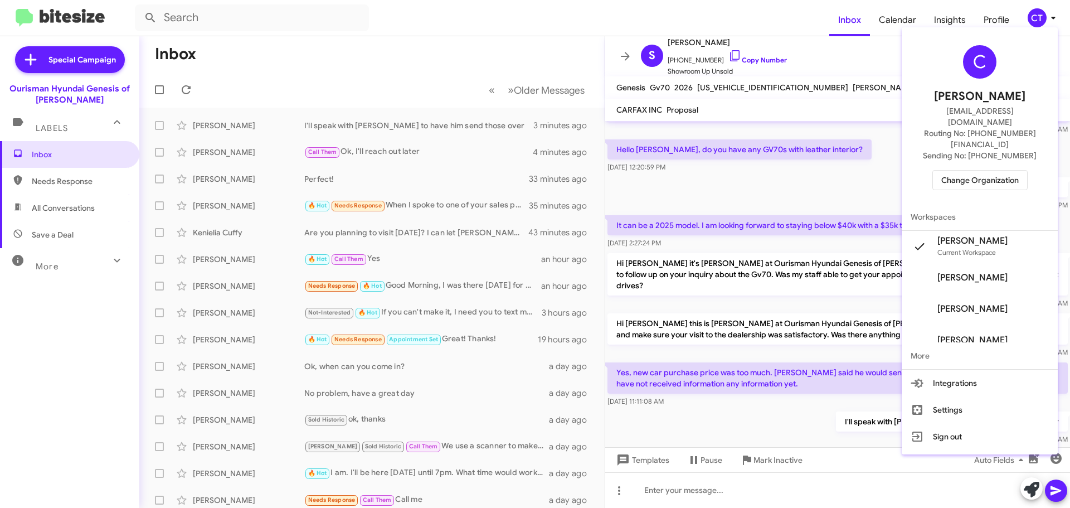
click at [983, 171] on span "Change Organization" at bounding box center [980, 180] width 77 height 19
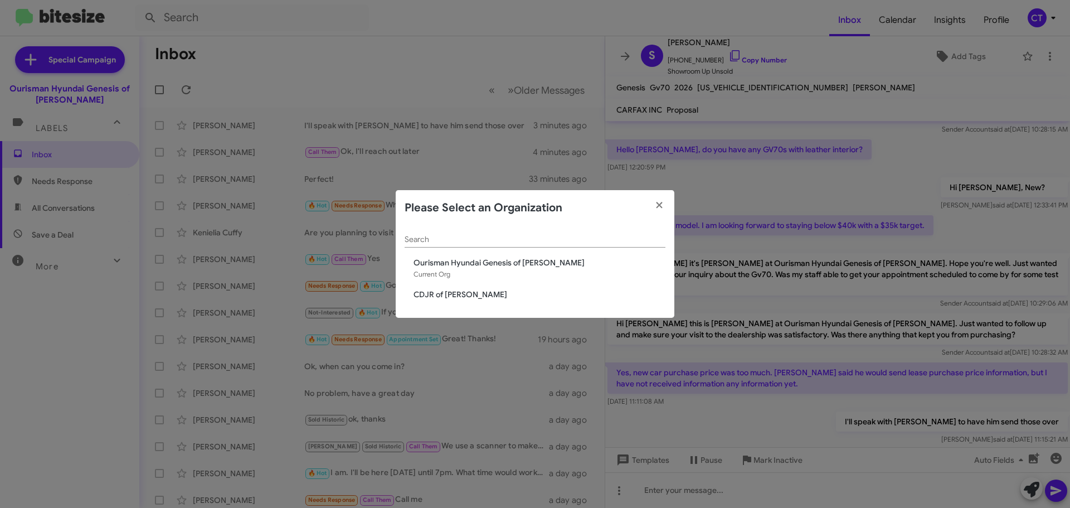
click at [447, 293] on span "CDJR of [PERSON_NAME]" at bounding box center [540, 294] width 252 height 11
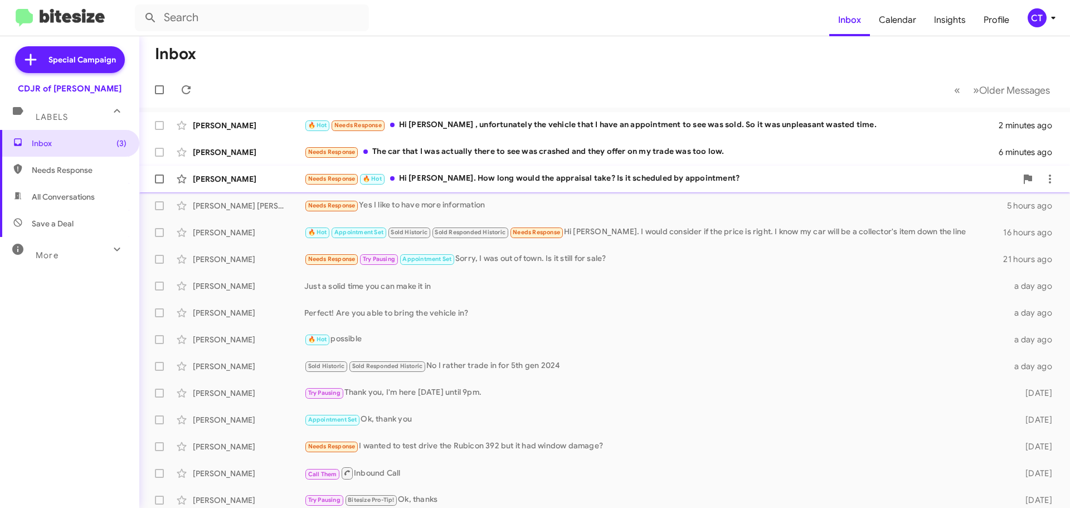
click at [530, 184] on div "Needs Response 🔥 Hot Hi Ciara. How long would the appraisal take? Is it schedul…" at bounding box center [660, 178] width 712 height 13
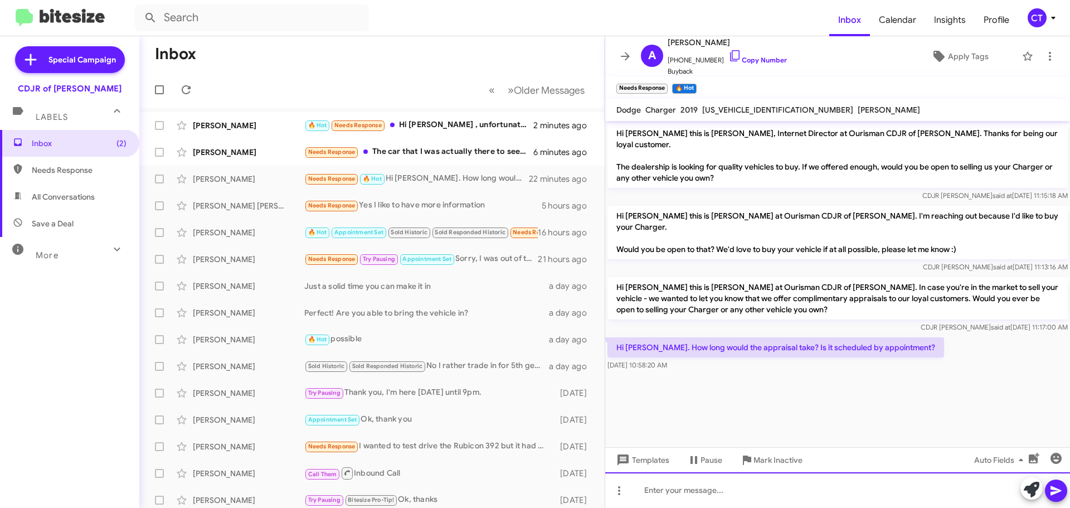
click at [697, 497] on div at bounding box center [837, 490] width 465 height 36
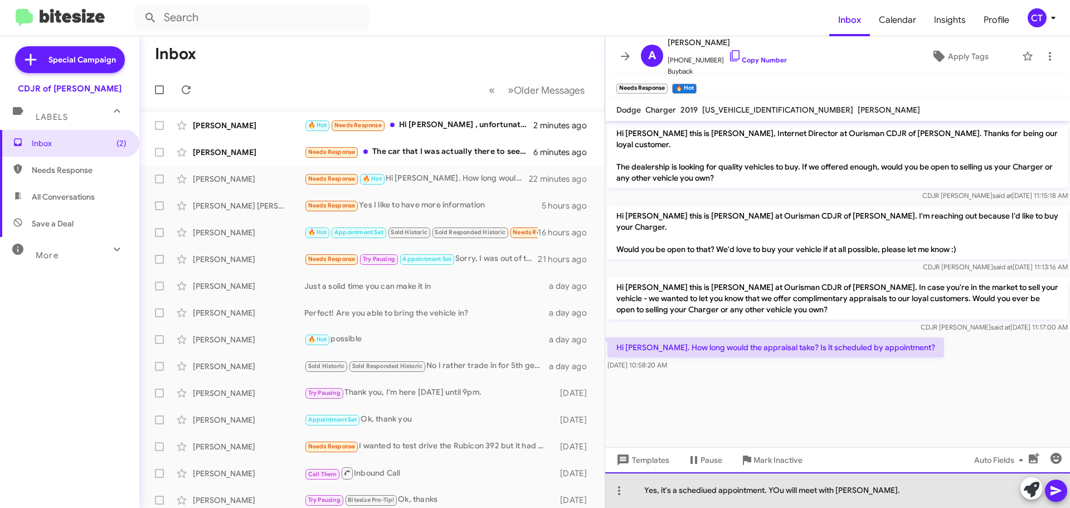
click at [704, 492] on div "Yes, it's a schediued appointment. YOu will meet with Bashir." at bounding box center [837, 490] width 465 height 36
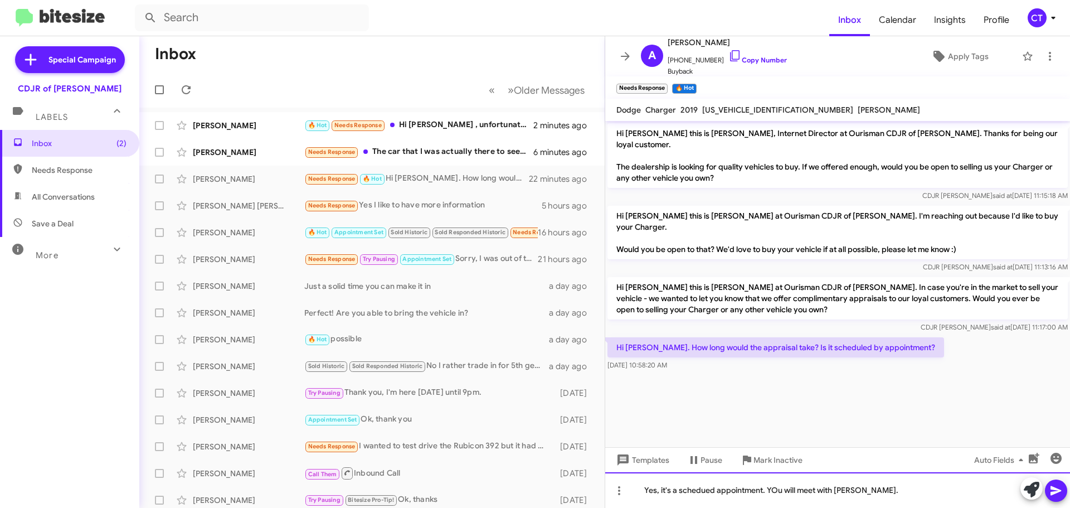
click at [702, 490] on div "Yes, it's a schedued appointment. YOu will meet with Bashir." at bounding box center [837, 490] width 465 height 36
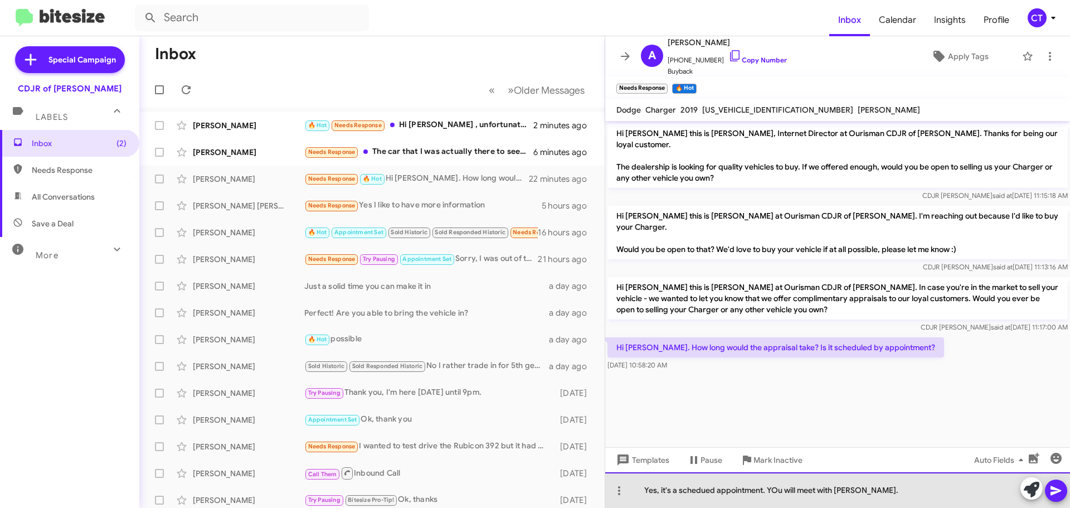
click at [705, 493] on div "Yes, it's a schedued appointment. YOu will meet with Bashir." at bounding box center [837, 490] width 465 height 36
click at [779, 492] on div "Yes, it's a scheduled appointment. YOu will meet with Bashir." at bounding box center [837, 490] width 465 height 36
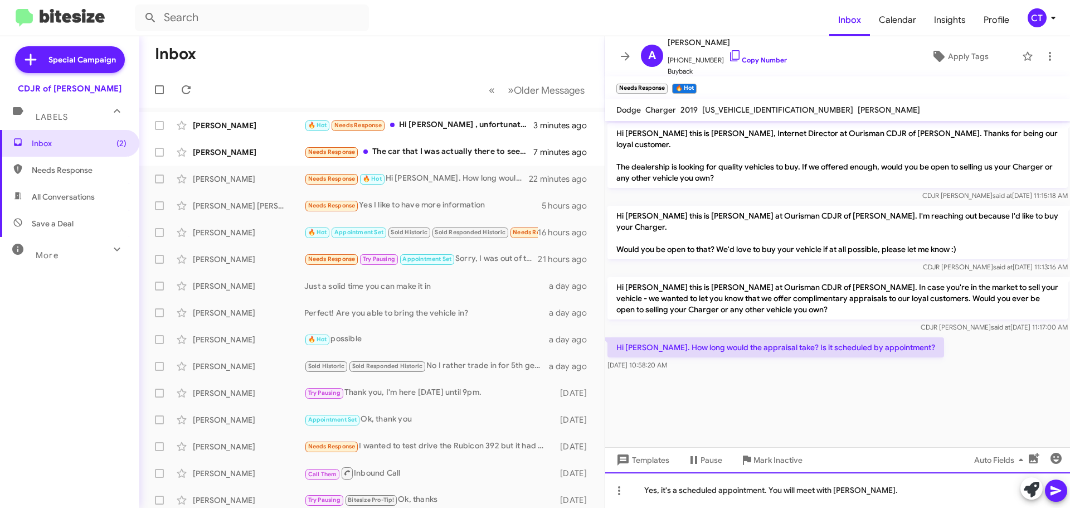
click at [870, 492] on div "Yes, it's a scheduled appointment. You will meet with Bashir." at bounding box center [837, 490] width 465 height 36
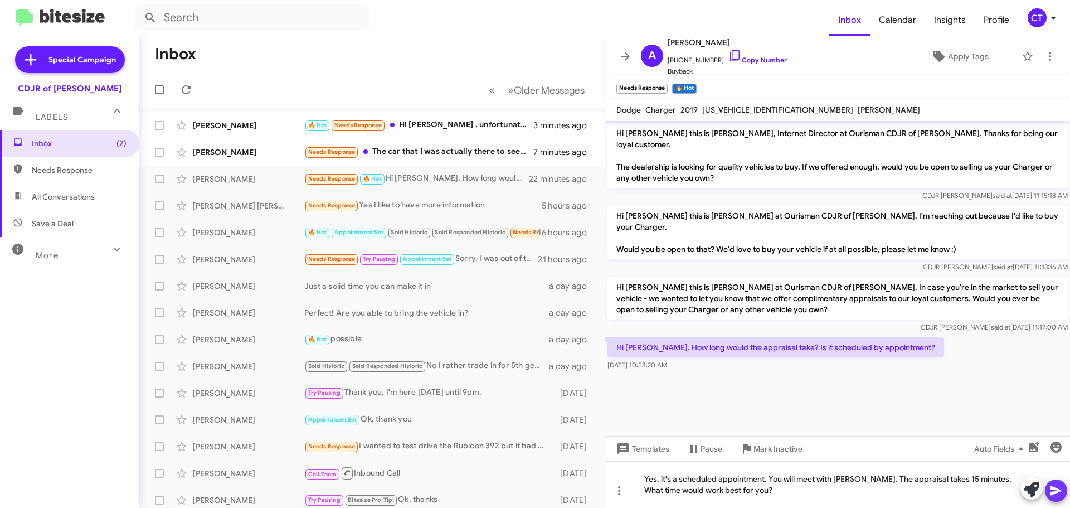
drag, startPoint x: 1054, startPoint y: 488, endPoint x: 956, endPoint y: 450, distance: 104.7
click at [1053, 488] on icon at bounding box center [1056, 490] width 11 height 9
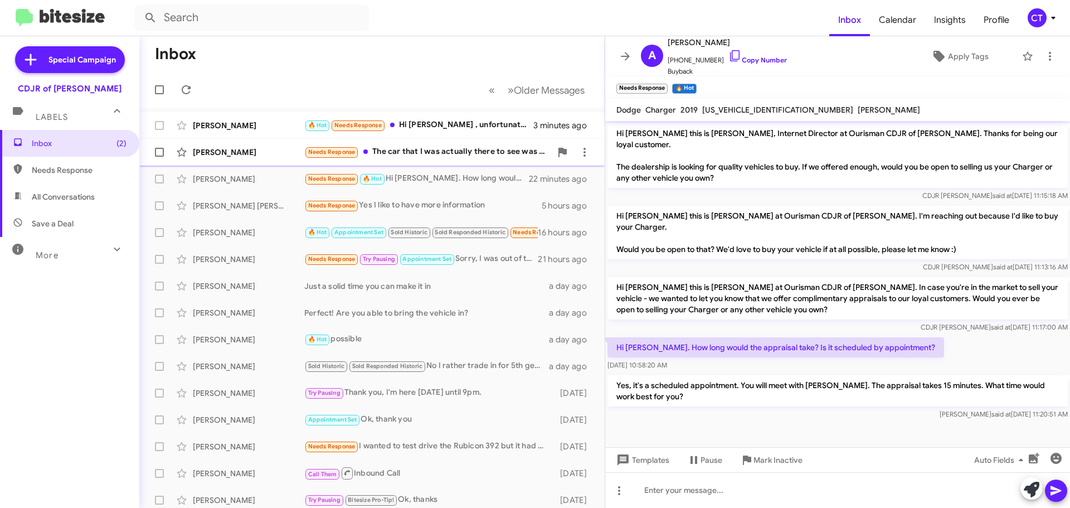
click at [472, 156] on div "Needs Response The car that I was actually there to see was crashed and they of…" at bounding box center [427, 152] width 247 height 13
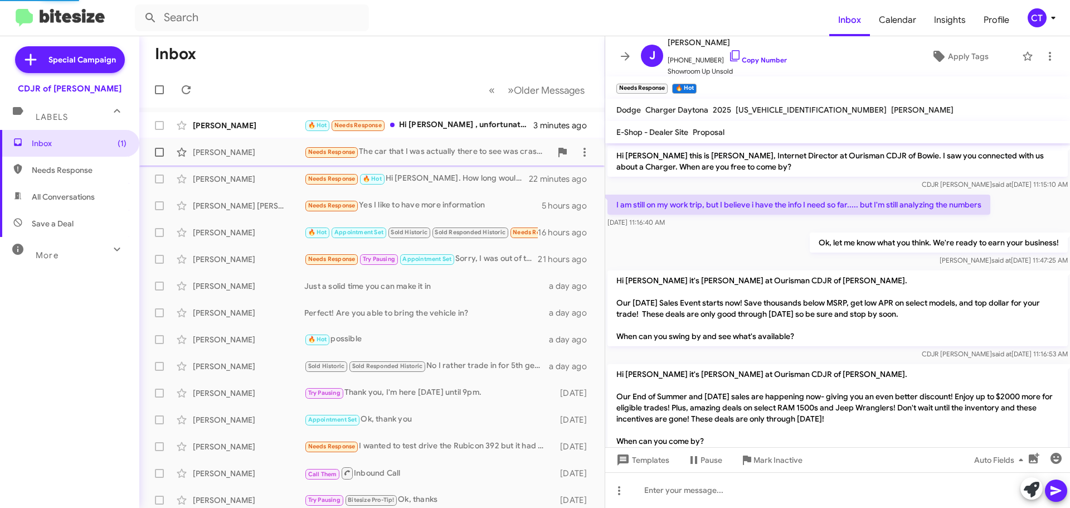
scroll to position [126, 0]
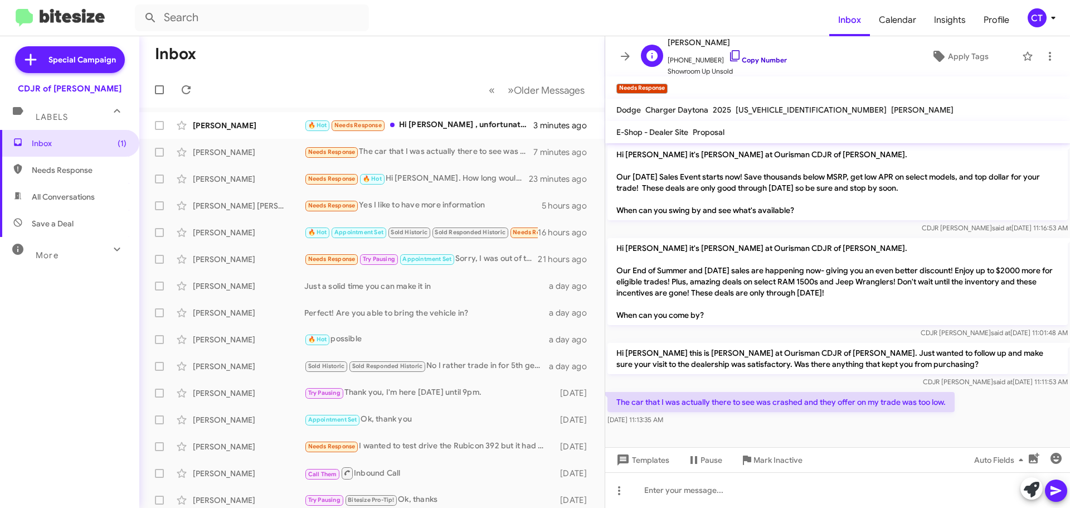
click at [729, 55] on icon at bounding box center [735, 55] width 13 height 13
drag, startPoint x: 949, startPoint y: 402, endPoint x: 632, endPoint y: 404, distance: 316.7
click at [619, 405] on p "The car that I was actually there to see was crashed and they offer on my trade…" at bounding box center [781, 402] width 347 height 20
click at [657, 428] on div at bounding box center [837, 438] width 465 height 20
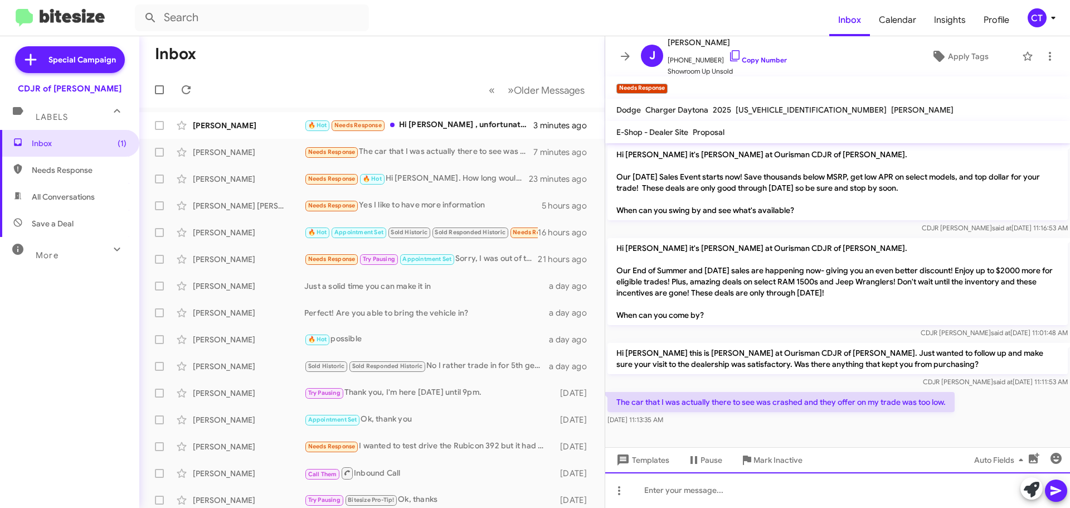
click at [663, 492] on div at bounding box center [837, 490] width 465 height 36
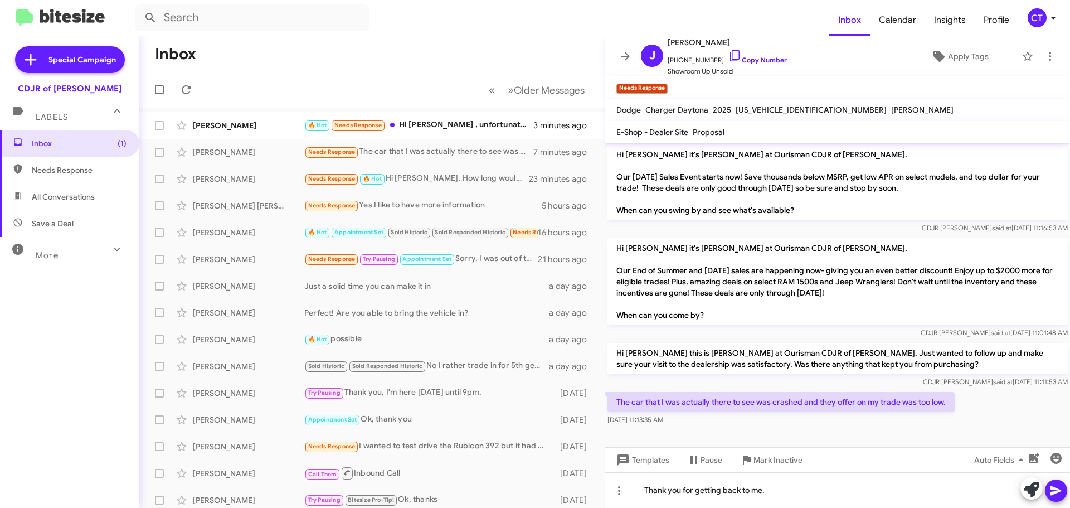
click at [1049, 491] on button at bounding box center [1056, 490] width 22 height 22
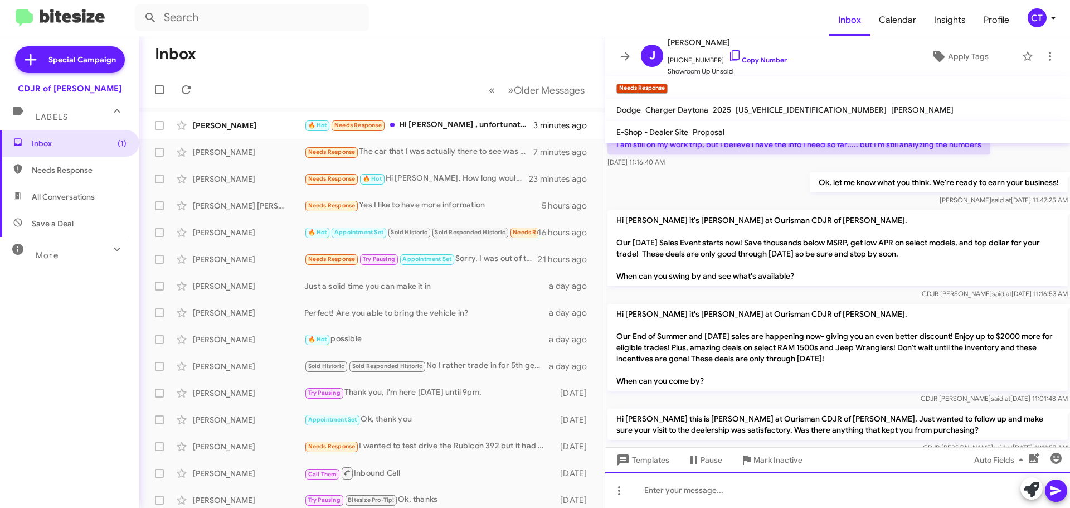
scroll to position [167, 0]
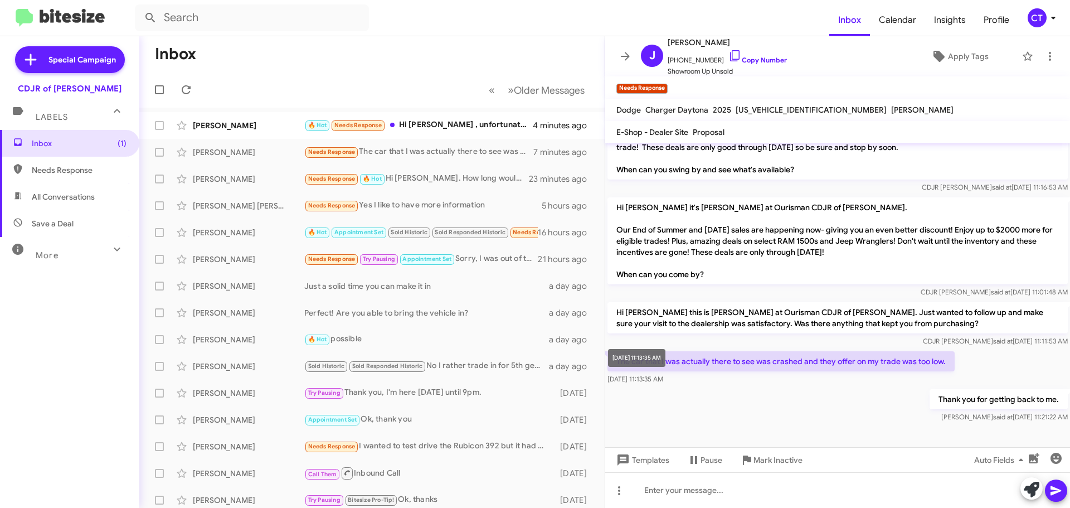
drag, startPoint x: 619, startPoint y: 360, endPoint x: 669, endPoint y: 380, distance: 54.0
click at [669, 380] on div "The car that I was actually there to see was crashed and they offer on my trade…" at bounding box center [781, 367] width 347 height 33
click at [705, 391] on div "Thank you for getting back to me. Ciara said at Sep 3, 2025, 11:21:22 AM" at bounding box center [837, 406] width 465 height 38
drag, startPoint x: 685, startPoint y: 379, endPoint x: 668, endPoint y: 382, distance: 17.7
click at [668, 382] on div "Sep 3, 2025, 11:13:35 AM" at bounding box center [781, 379] width 347 height 11
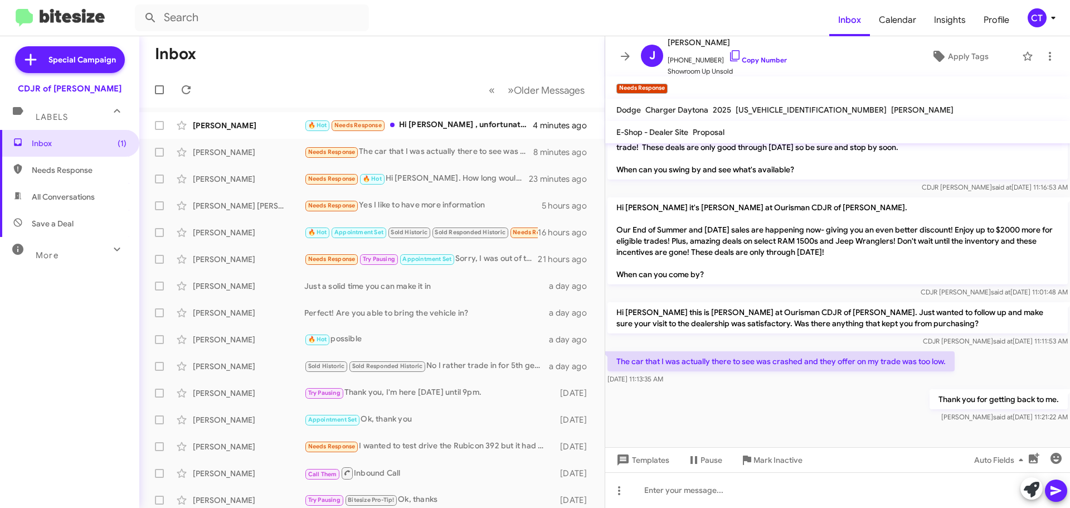
click at [704, 410] on div "Thank you for getting back to me. Ciara said at Sep 3, 2025, 11:21:22 AM" at bounding box center [837, 406] width 465 height 38
drag, startPoint x: 615, startPoint y: 360, endPoint x: 680, endPoint y: 384, distance: 69.7
click at [680, 384] on div "The car that I was actually there to see was crashed and they offer on my trade…" at bounding box center [781, 367] width 347 height 33
copy div "The car that I was actually there to see was crashed and they offer on my trade…"
click at [783, 458] on span "Mark Inactive" at bounding box center [778, 460] width 49 height 20
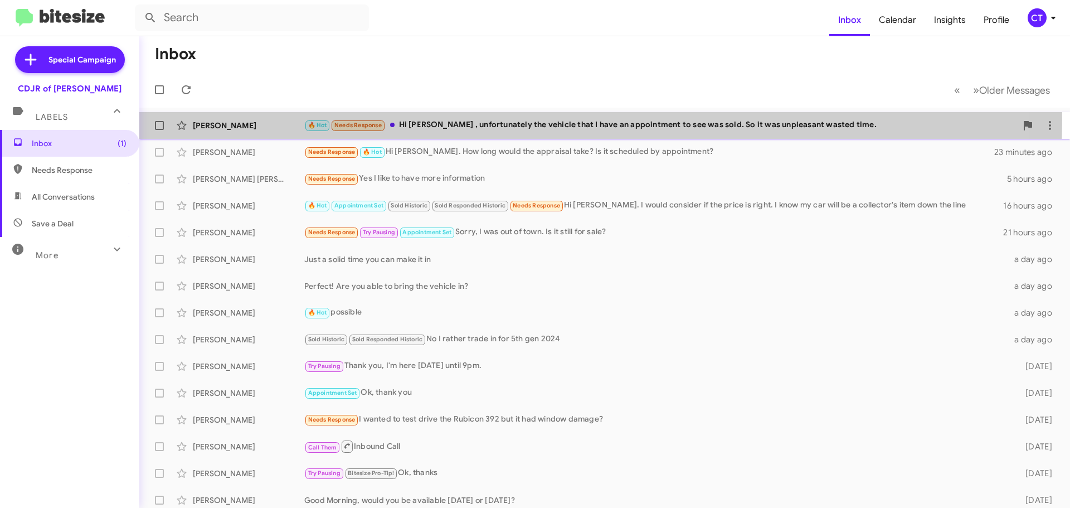
click at [479, 119] on div "🔥 Hot Needs Response Hi Ciara , unfortunately the vehicle that I have an appoin…" at bounding box center [660, 125] width 712 height 13
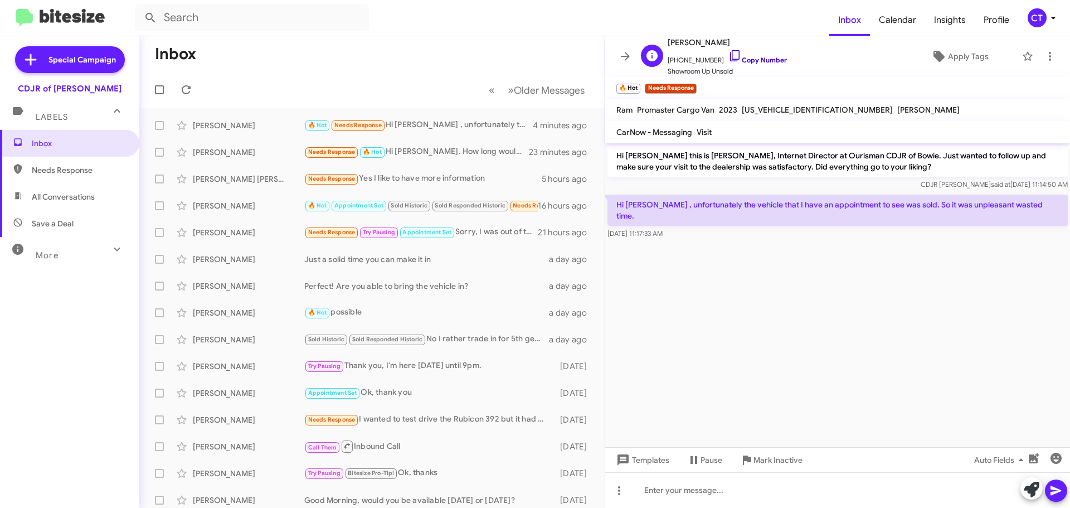
click at [729, 54] on icon at bounding box center [735, 55] width 13 height 13
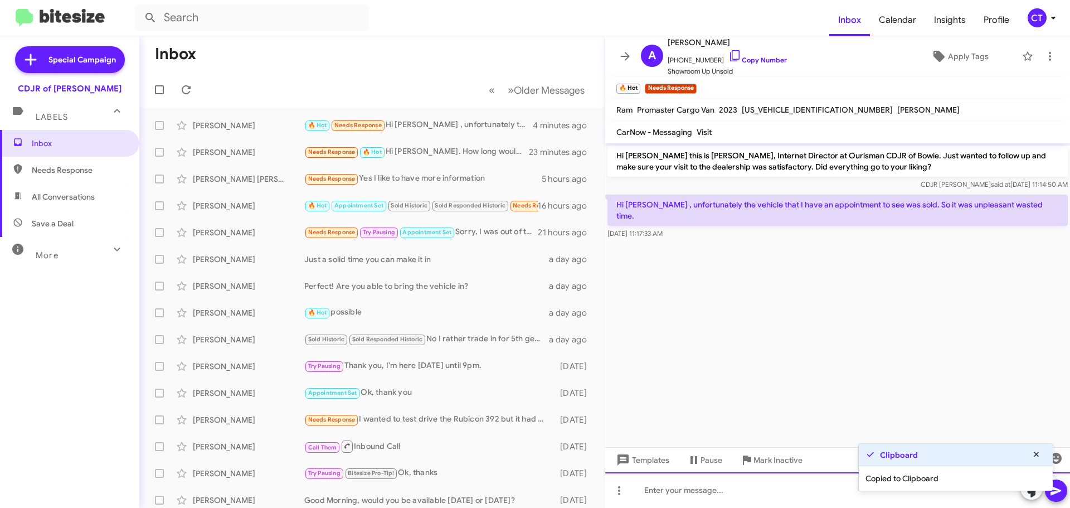
click at [725, 493] on div at bounding box center [837, 490] width 465 height 36
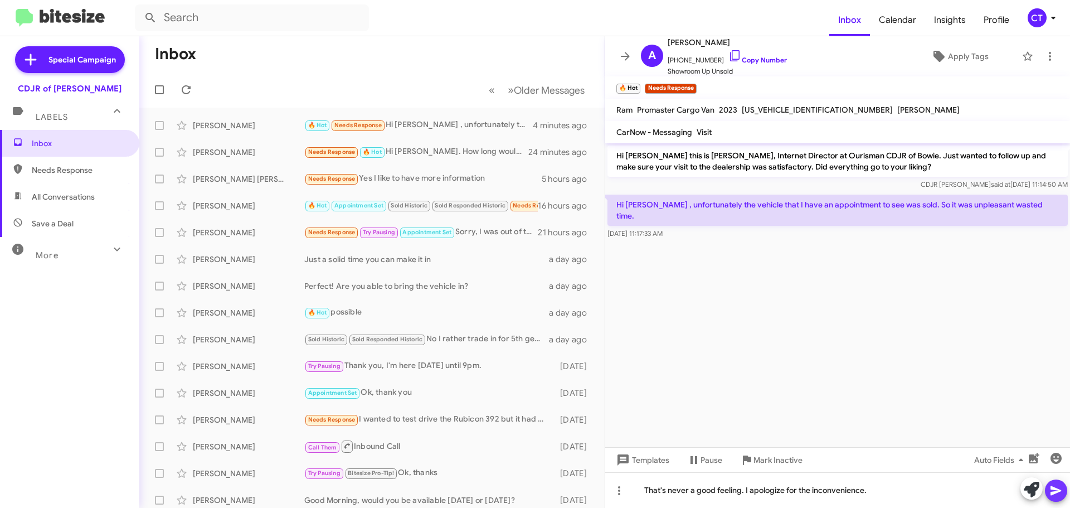
click at [1050, 490] on icon at bounding box center [1056, 490] width 13 height 13
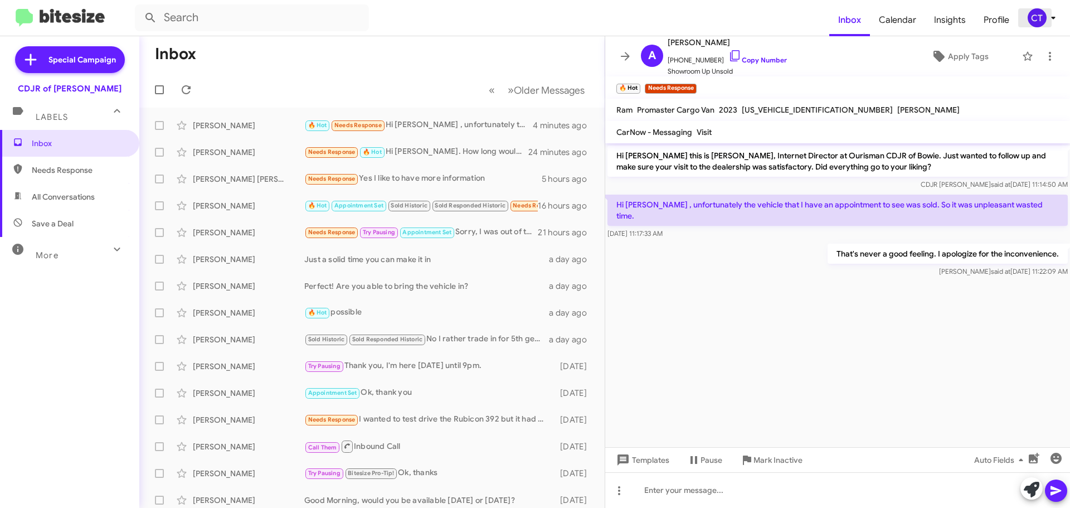
click at [1032, 17] on div "CT" at bounding box center [1037, 17] width 19 height 19
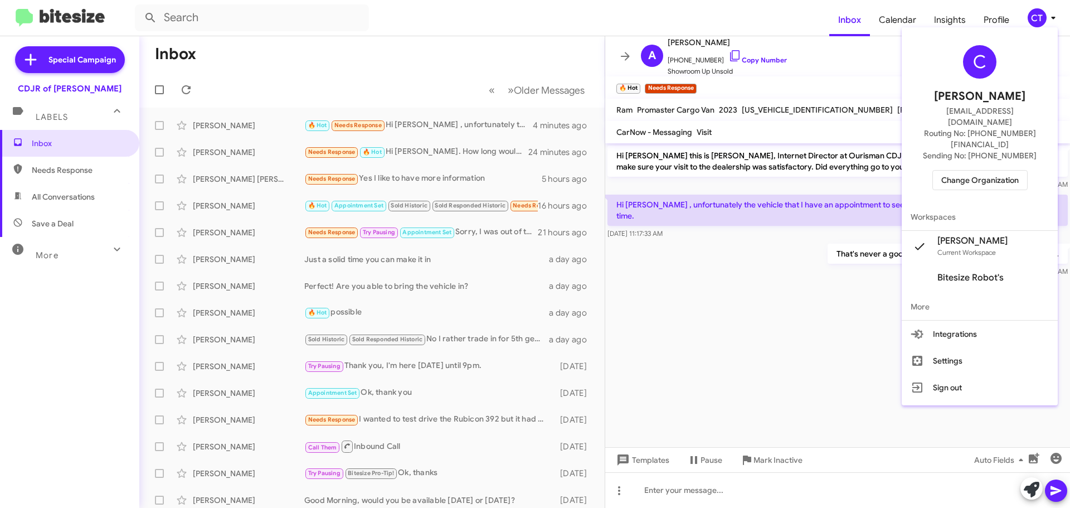
click at [982, 171] on span "Change Organization" at bounding box center [980, 180] width 77 height 19
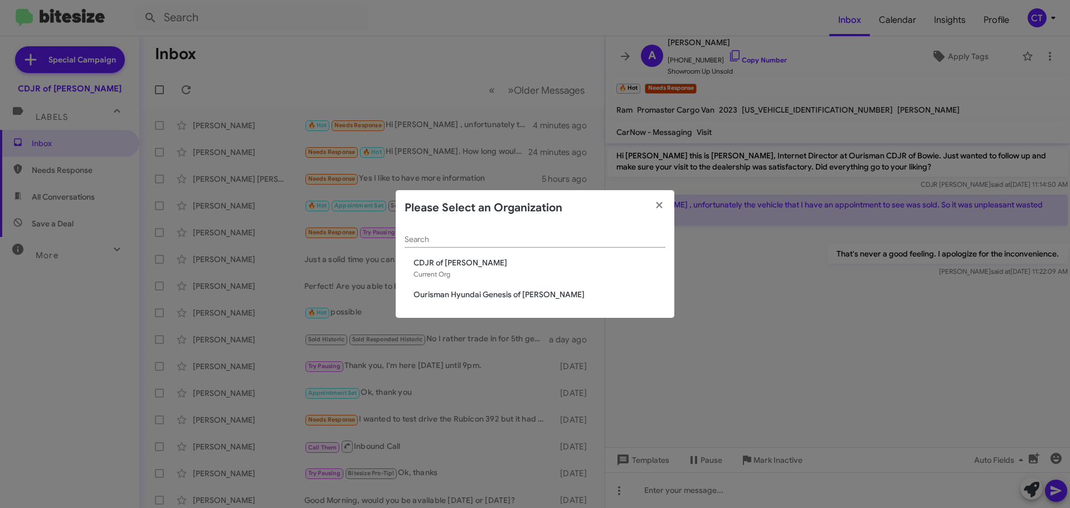
click at [513, 289] on span "Ourisman Hyundai Genesis of [PERSON_NAME]" at bounding box center [540, 294] width 252 height 11
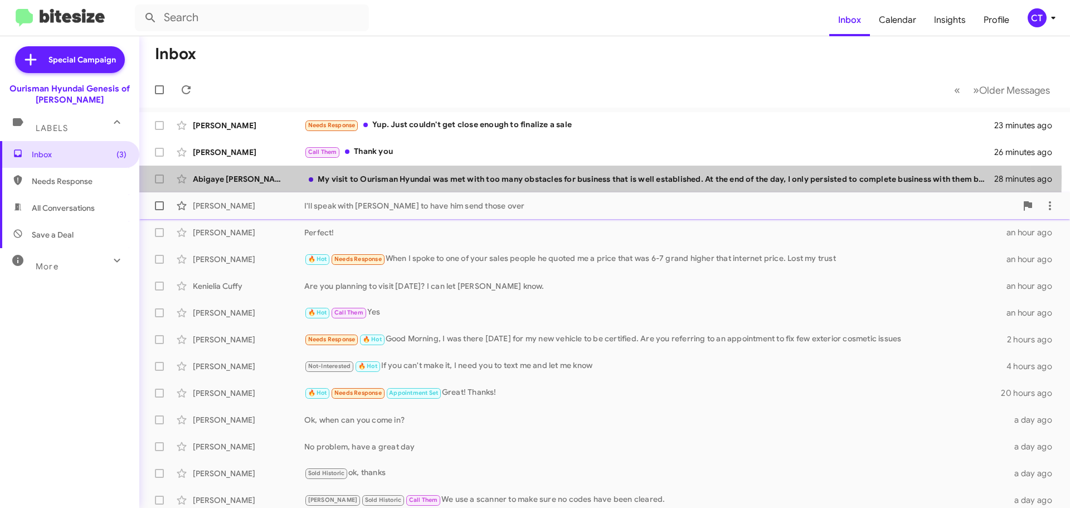
drag, startPoint x: 480, startPoint y: 177, endPoint x: 471, endPoint y: 208, distance: 31.9
click at [480, 177] on div "My visit to Ourisman Hyundai was met with too many obstacles for business that …" at bounding box center [649, 178] width 690 height 11
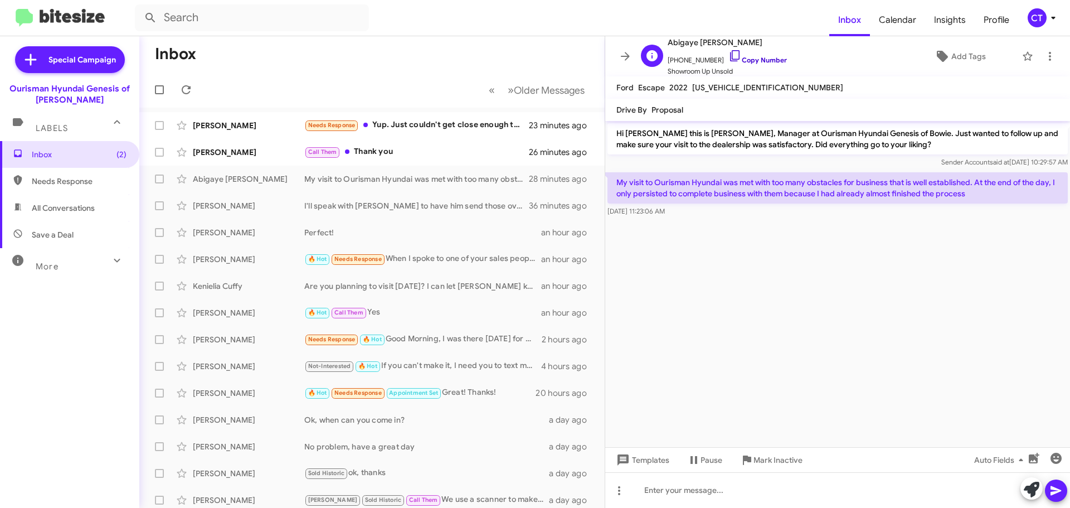
click at [729, 55] on icon at bounding box center [735, 55] width 13 height 13
drag, startPoint x: 618, startPoint y: 180, endPoint x: 710, endPoint y: 208, distance: 96.4
click at [710, 208] on div "My visit to Ourisman Hyundai was met with too many obstacles for business that …" at bounding box center [838, 194] width 460 height 45
copy div "My visit to Ourisman Hyundai was met with too many obstacles for business that …"
click at [450, 162] on div "[PERSON_NAME] Call Them Thank you 27 minutes ago" at bounding box center [372, 152] width 448 height 22
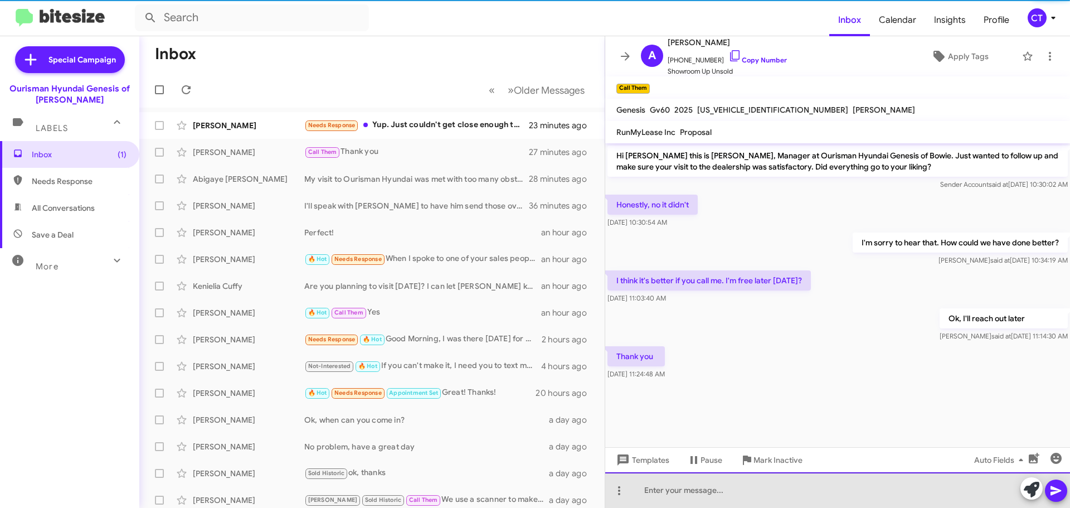
click at [760, 493] on div at bounding box center [837, 490] width 465 height 36
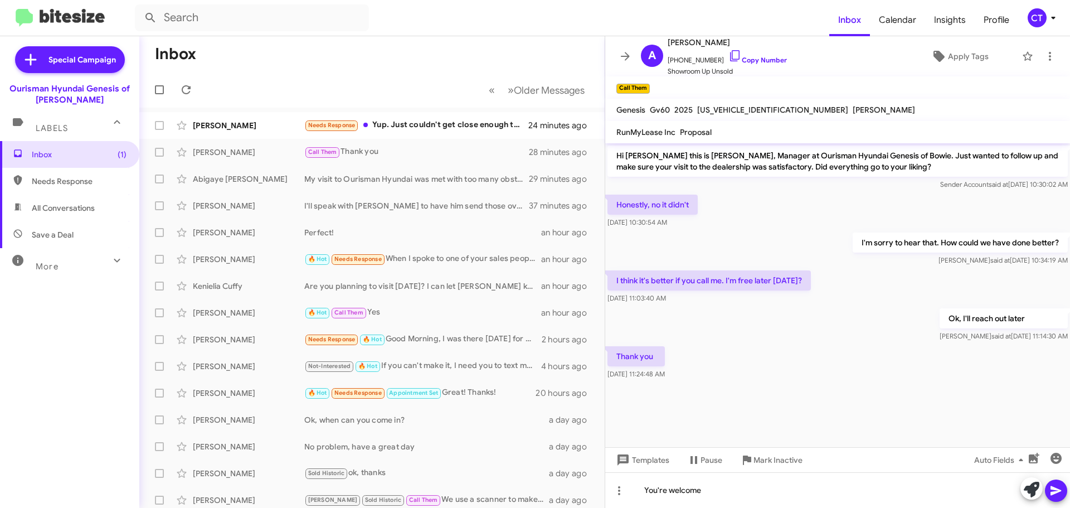
click at [1062, 496] on icon at bounding box center [1056, 490] width 13 height 13
click at [466, 129] on div "Needs Response Yup. Just couldn't get close enough to finalize a sale" at bounding box center [427, 125] width 247 height 13
